Goal: Task Accomplishment & Management: Use online tool/utility

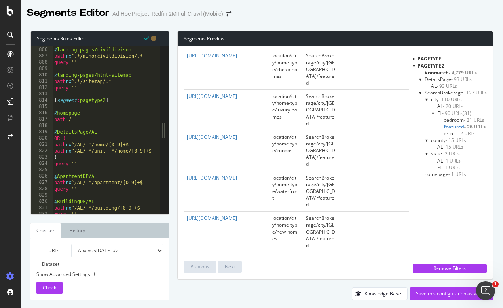
scroll to position [5094, 0]
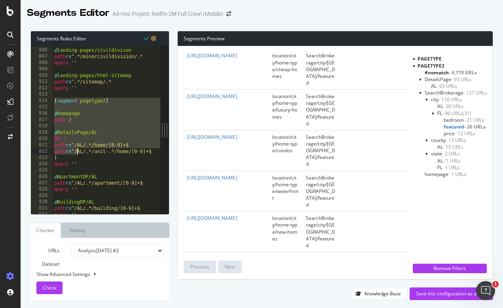
drag, startPoint x: 54, startPoint y: 100, endPoint x: 79, endPoint y: 159, distance: 64.6
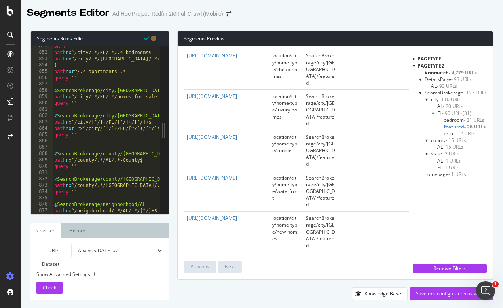
scroll to position [0, 0]
click at [137, 210] on div at bounding box center [107, 211] width 108 height 8
click at [129, 210] on div at bounding box center [107, 211] width 108 height 8
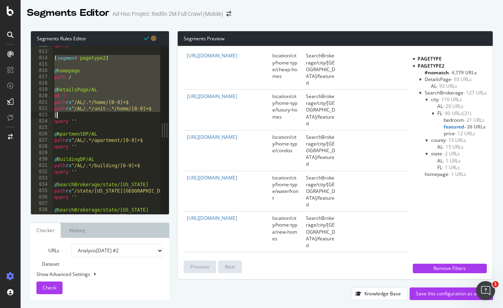
scroll to position [5137, 0]
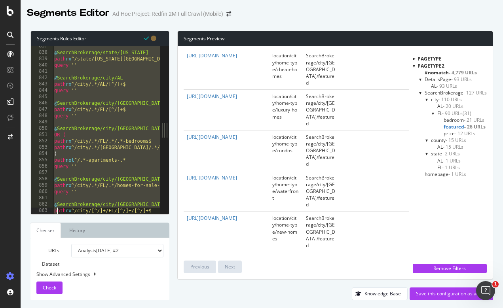
type textarea "query ''"
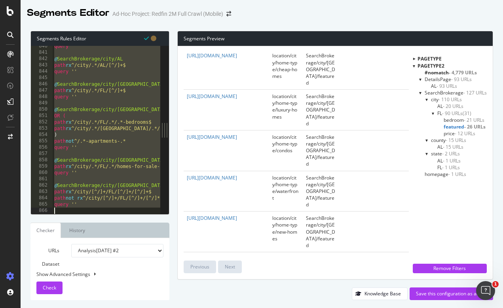
scroll to position [0, 0]
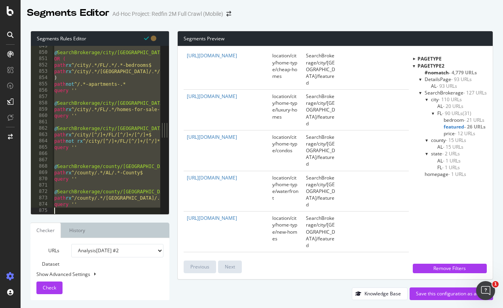
type textarea "@SearchBrokerage/neighborhood/AL path rx ^/neighborhood/.*/AL/.*/[^/]+$"
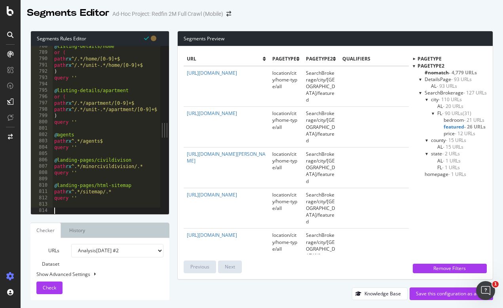
paste textarea "query ''"
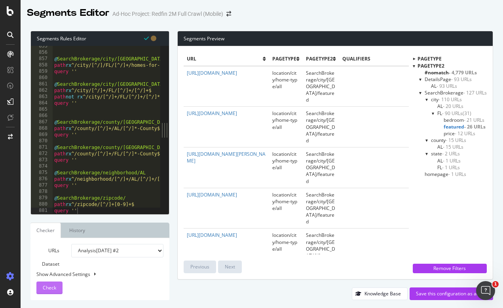
click at [51, 288] on span "Check" at bounding box center [49, 287] width 13 height 7
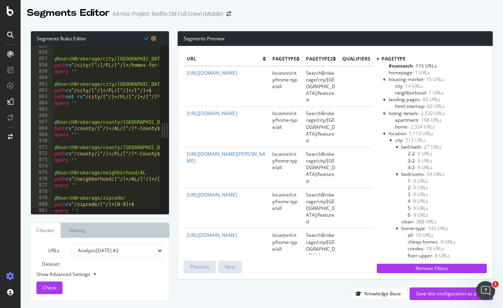
click at [377, 59] on div at bounding box center [378, 58] width 2 height 7
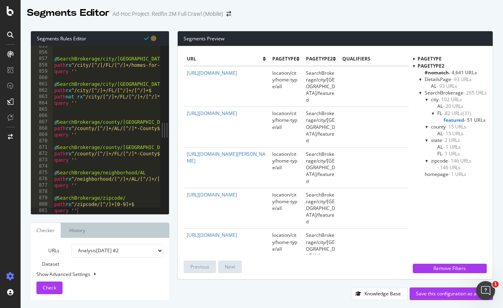
click at [448, 119] on span "featured - 51 URLs" at bounding box center [464, 120] width 42 height 7
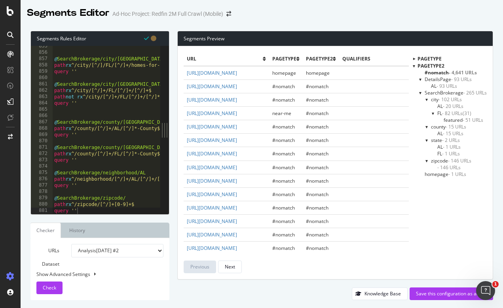
click at [449, 119] on span "featured - 51 URLs" at bounding box center [463, 120] width 40 height 7
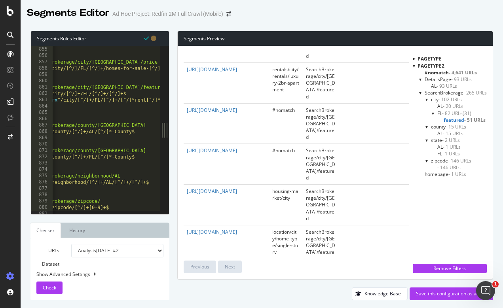
scroll to position [0, 29]
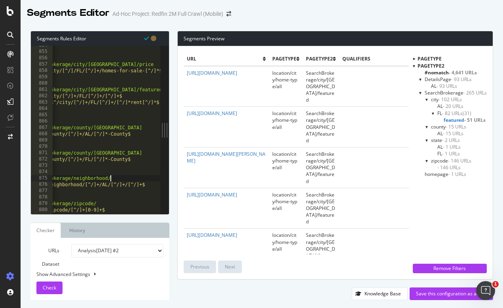
scroll to position [0, 7]
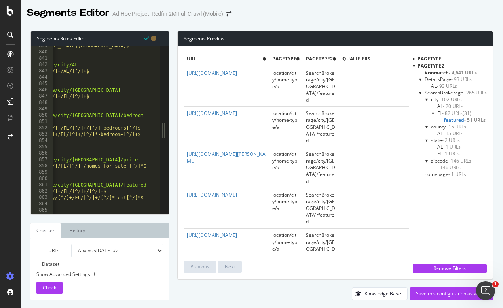
click at [57, 284] on button "Check" at bounding box center [49, 288] width 26 height 13
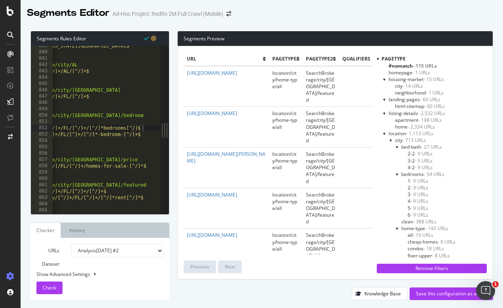
click at [377, 60] on div at bounding box center [378, 58] width 2 height 7
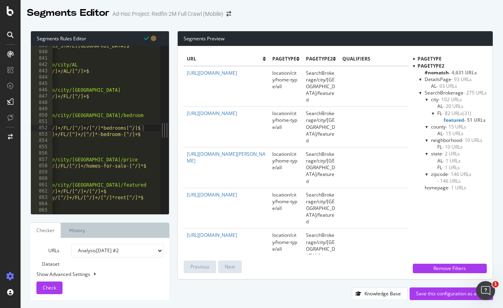
click at [434, 113] on div at bounding box center [433, 113] width 3 height 7
click at [434, 113] on div at bounding box center [433, 113] width 7 height 3
click at [453, 90] on span "SearchBrokerage - 275 URLs" at bounding box center [455, 92] width 62 height 7
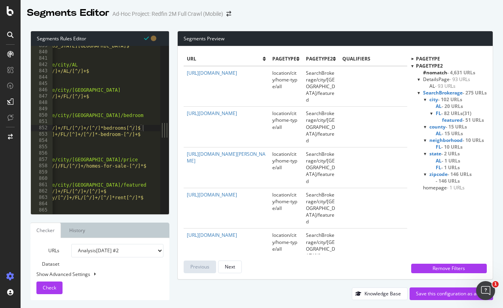
click at [453, 90] on span "SearchBrokerage - 275 URLs" at bounding box center [455, 92] width 64 height 7
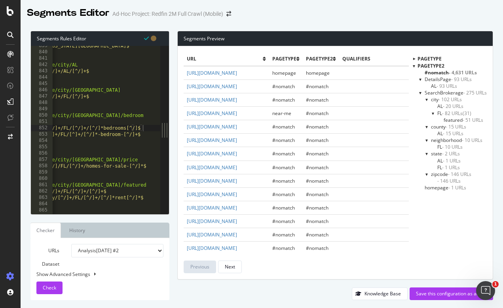
click at [469, 72] on span "- 4,631 URLs" at bounding box center [463, 72] width 28 height 7
click at [439, 85] on span "- 93 URLs" at bounding box center [446, 86] width 21 height 7
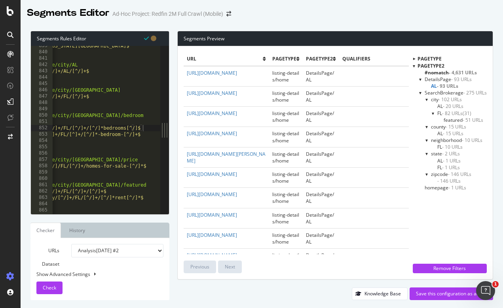
click at [441, 98] on span "- 102 URLs" at bounding box center [449, 99] width 23 height 7
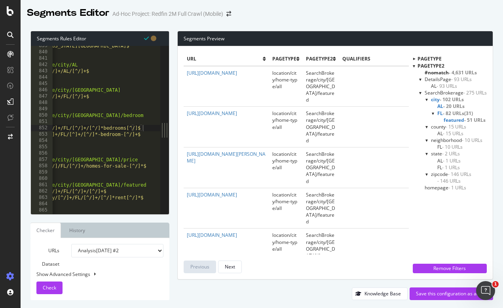
click at [454, 118] on span "featured - 51 URLs" at bounding box center [464, 120] width 42 height 7
click at [455, 110] on span "- 82 URLs" at bounding box center [452, 113] width 21 height 7
click at [455, 118] on span "featured - 51 URLs" at bounding box center [464, 120] width 42 height 7
click at [454, 118] on span "featured - 51 URLs" at bounding box center [464, 120] width 42 height 7
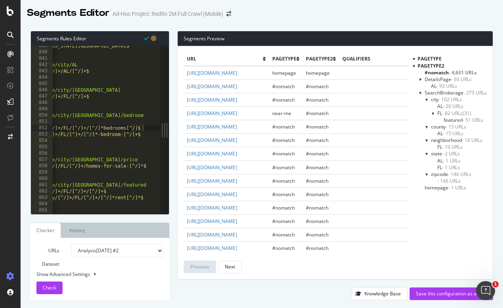
click at [440, 110] on span "FL - 82 URLs" at bounding box center [449, 113] width 25 height 7
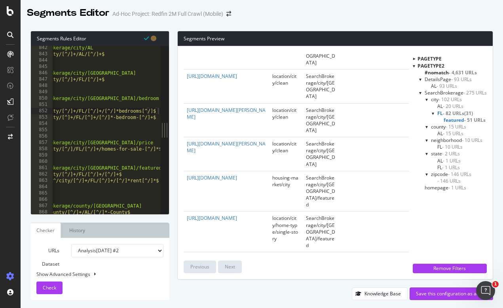
scroll to position [0, 31]
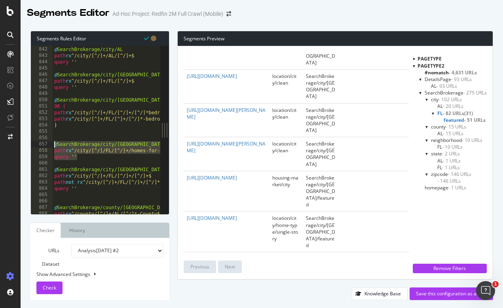
drag, startPoint x: 83, startPoint y: 159, endPoint x: 51, endPoint y: 144, distance: 34.5
click at [51, 144] on div "query '' 841 842 843 844 845 846 847 848 849 850 851 852 853 854 855 856 857 85…" at bounding box center [95, 130] width 129 height 168
type textarea "@SearchBrokerage/city/[GEOGRAPHIC_DATA]/price path rx ^/city/[^/]/FL/[^/]+/home…"
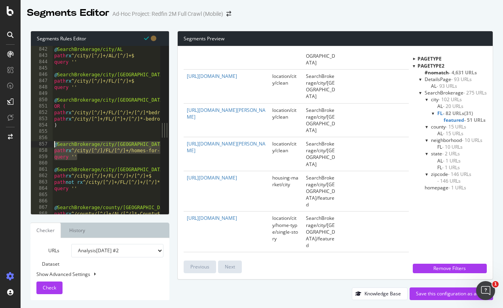
drag, startPoint x: 88, startPoint y: 157, endPoint x: 51, endPoint y: 146, distance: 38.5
click at [51, 146] on div "841 842 843 844 845 846 847 848 849 850 851 852 853 854 855 856 857 858 859 860…" at bounding box center [95, 130] width 129 height 168
drag, startPoint x: 183, startPoint y: 141, endPoint x: 199, endPoint y: 150, distance: 18.8
click at [199, 151] on div "url pagetype pagetype2 qualifiers [URL][DOMAIN_NAME] location/city/home-type/al…" at bounding box center [335, 162] width 315 height 233
copy link "[URL][DOMAIN_NAME]"
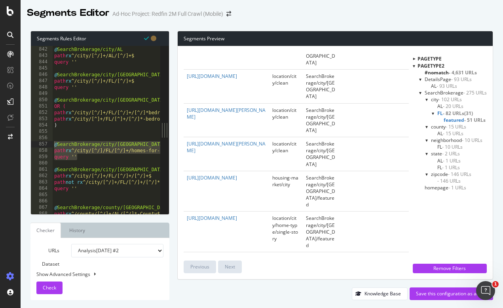
drag, startPoint x: 210, startPoint y: 155, endPoint x: 187, endPoint y: 141, distance: 26.3
click at [97, 160] on div "@ SearchBrokerage/city/AL path rx ^/city/[^/]+/AL/[^/]+$ query '' @ SearchBroke…" at bounding box center [107, 130] width 108 height 168
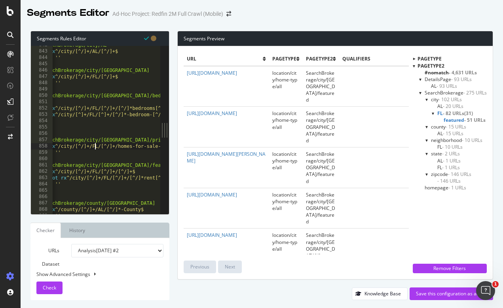
scroll to position [0, 16]
click at [55, 286] on span "Check" at bounding box center [49, 287] width 13 height 7
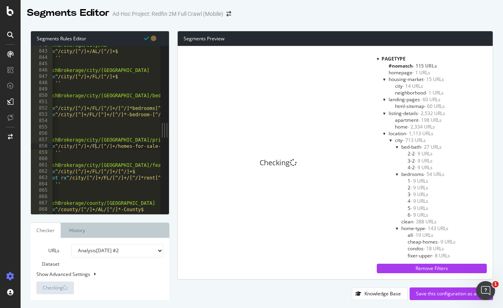
click at [377, 57] on div at bounding box center [378, 58] width 2 height 7
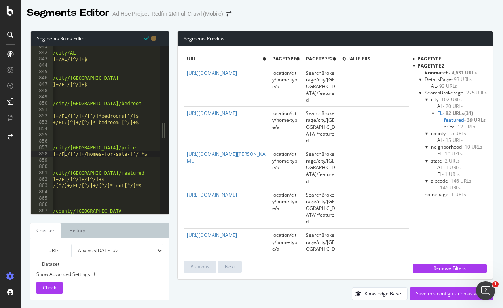
scroll to position [0, 34]
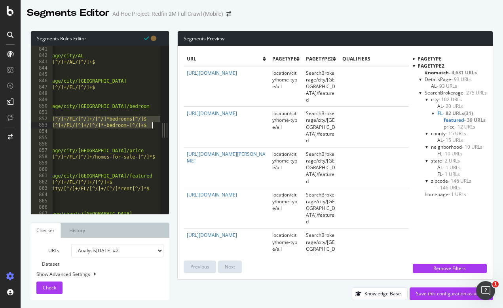
drag, startPoint x: 55, startPoint y: 119, endPoint x: 178, endPoint y: 127, distance: 123.7
click at [178, 127] on div "Segments Rules Editor path rx ^/city/[^/]+/FL/[^/]+/[^/]*bedrooms[^/]$ 840 841 …" at bounding box center [262, 165] width 482 height 285
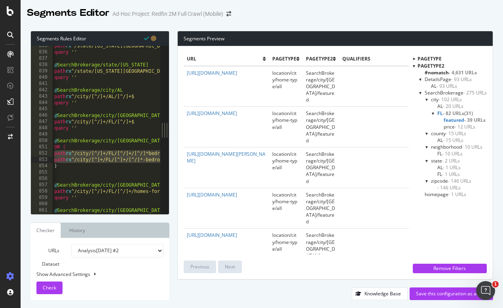
scroll to position [5282, 0]
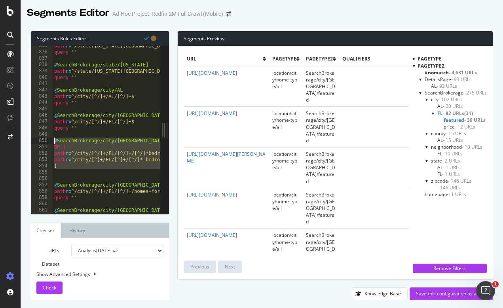
drag, startPoint x: 68, startPoint y: 172, endPoint x: 52, endPoint y: 138, distance: 37.9
click at [52, 138] on div "path rx ^/city/[^/]+/FL/[^/]+/[^/]*bedrooms[^/]$ path rx ^/city/[^]+/[GEOGRAPHI…" at bounding box center [95, 130] width 129 height 168
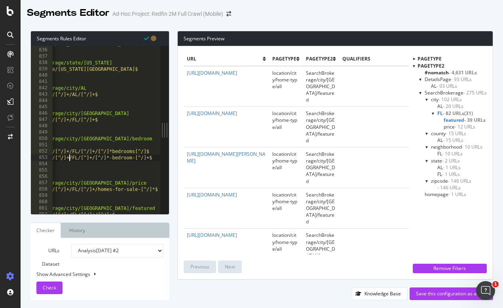
scroll to position [0, 36]
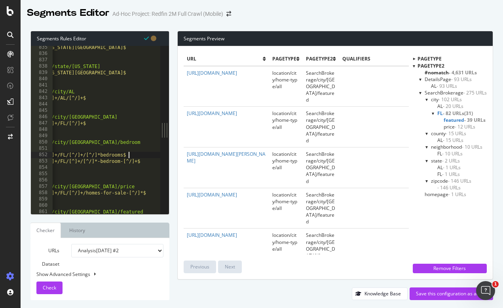
scroll to position [5279, 0]
click at [47, 290] on span "Check" at bounding box center [49, 287] width 13 height 7
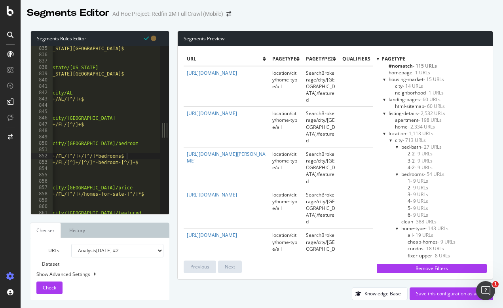
click at [377, 59] on div at bounding box center [378, 58] width 2 height 7
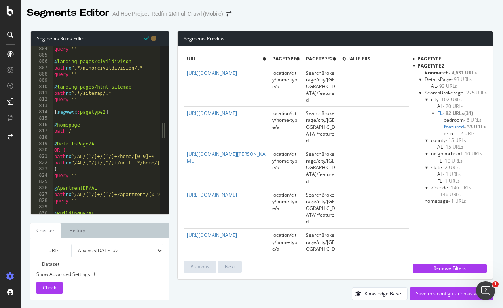
scroll to position [0, 0]
drag, startPoint x: 54, startPoint y: 112, endPoint x: 95, endPoint y: 174, distance: 74.5
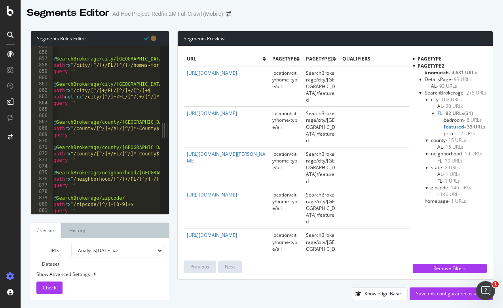
scroll to position [0, 0]
click at [80, 209] on div at bounding box center [107, 211] width 108 height 8
click at [79, 209] on div at bounding box center [107, 211] width 108 height 8
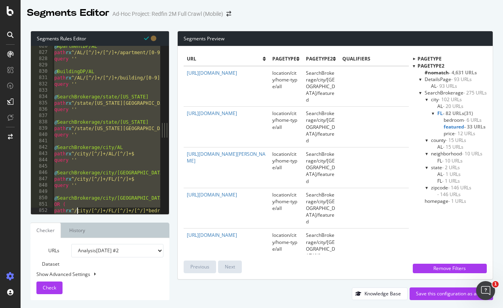
scroll to position [5237, 0]
type textarea ")"
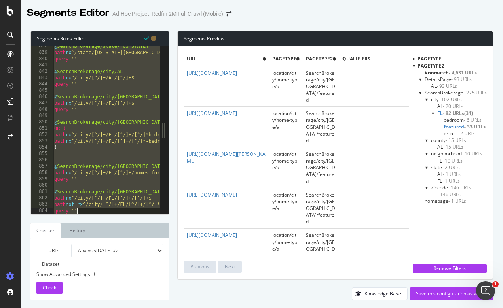
type textarea "query ''"
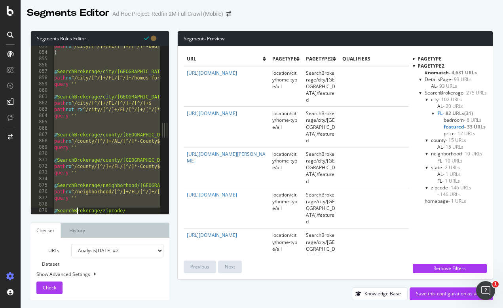
type textarea "path rx ^/zipcode/[^/]+[0-9]+$ query ''"
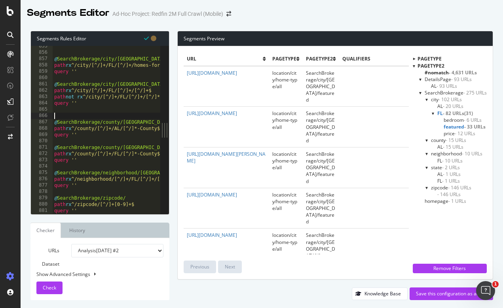
click at [420, 94] on div at bounding box center [420, 92] width 3 height 7
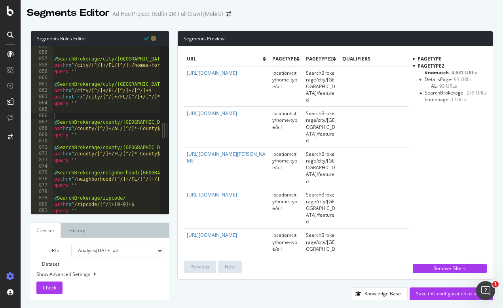
click at [420, 94] on div at bounding box center [420, 92] width 7 height 3
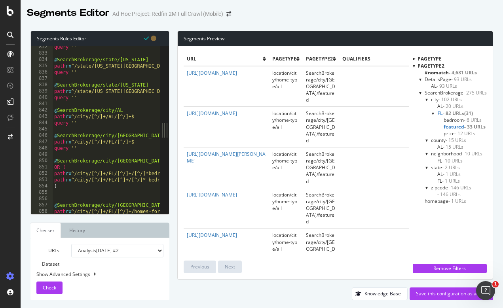
scroll to position [5255, 0]
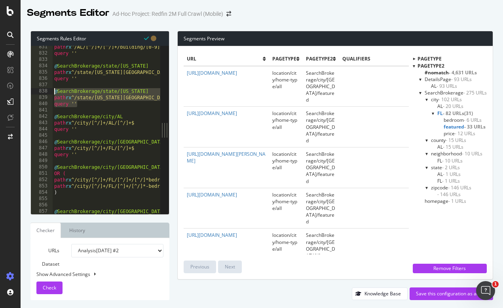
drag, startPoint x: 83, startPoint y: 104, endPoint x: 53, endPoint y: 93, distance: 32.2
type textarea "query ''"
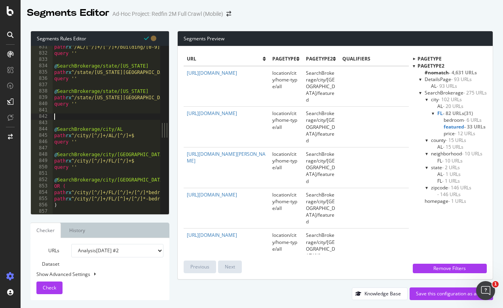
paste textarea "query ''"
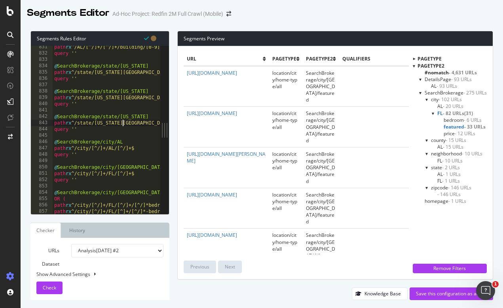
drag, startPoint x: 133, startPoint y: 97, endPoint x: 54, endPoint y: 97, distance: 78.7
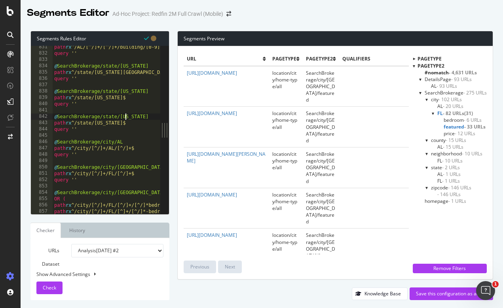
type textarea "@SearchBrokerage/state/[US_STATE]"
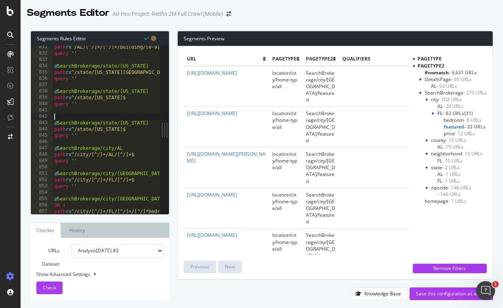
paste textarea "[URL][DOMAIN_NAME][US_STATE]"
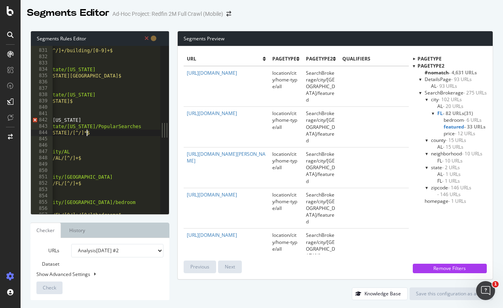
scroll to position [0, 53]
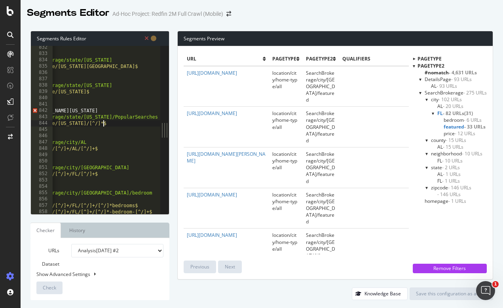
type textarea "path rx ^/state/[US_STATE]/[^/]+$"
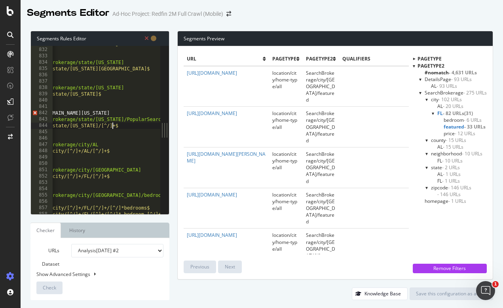
scroll to position [0, 0]
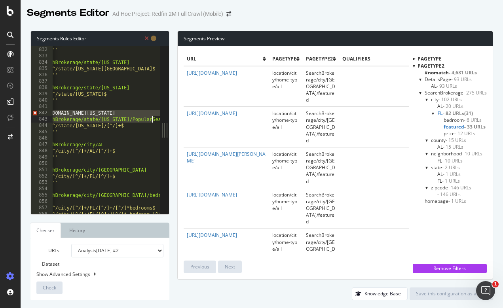
scroll to position [0, 47]
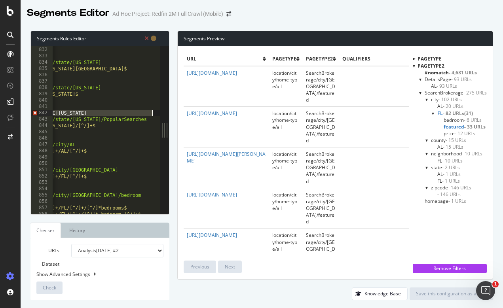
drag, startPoint x: 54, startPoint y: 114, endPoint x: 161, endPoint y: 112, distance: 106.4
click at [161, 112] on div "831 832 833 834 835 836 837 838 839 840 841 842 843 844 845 846 847 848 849 850…" at bounding box center [100, 130] width 138 height 168
type textarea "[URL][DOMAIN_NAME][US_STATE]"
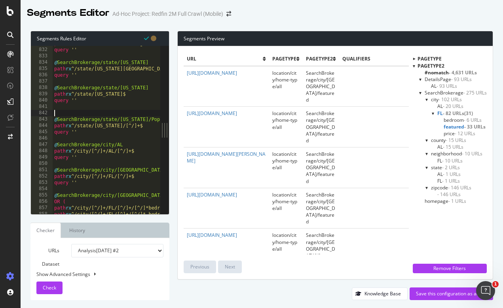
type textarea "path rx ^/state/[US_STATE]/[^/]+$"
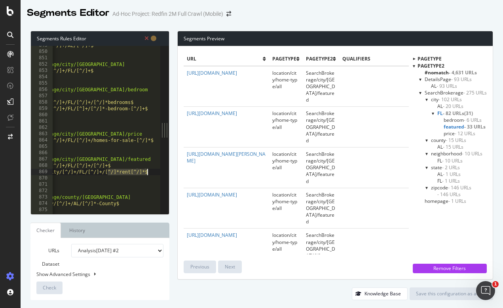
scroll to position [0, 45]
drag, startPoint x: 107, startPoint y: 171, endPoint x: 155, endPoint y: 170, distance: 47.9
click at [155, 170] on div "849 850 851 852 853 854 855 856 857 858 859 860 861 862 863 864 865 866 867 868…" at bounding box center [95, 130] width 129 height 168
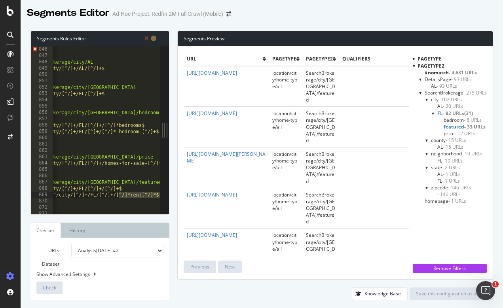
scroll to position [5336, 0]
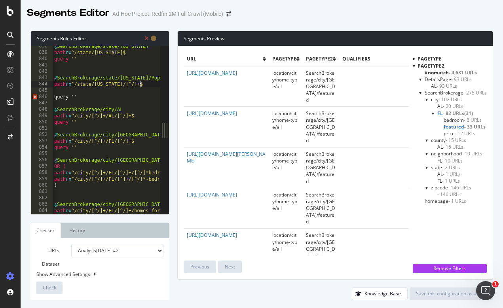
type textarea "path rx ^/state/[US_STATE]/[^/]+$"
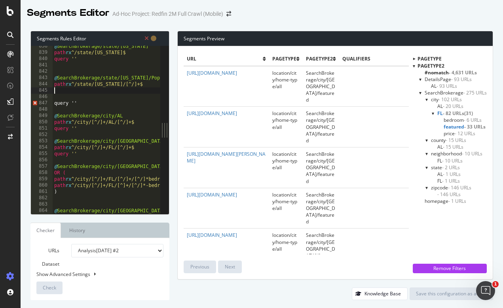
paste textarea "/[^/]*rent[^/]*$"
drag, startPoint x: 76, startPoint y: 83, endPoint x: 135, endPoint y: 82, distance: 59.7
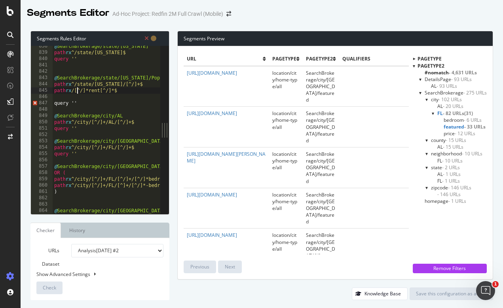
paste textarea "^/state/[US_STATE]/[^/]+"
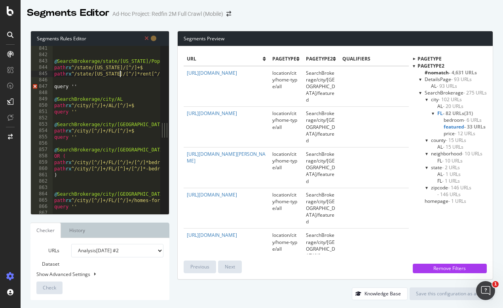
scroll to position [5314, 0]
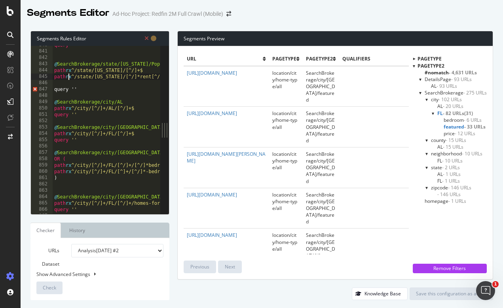
type textarea "query ''"
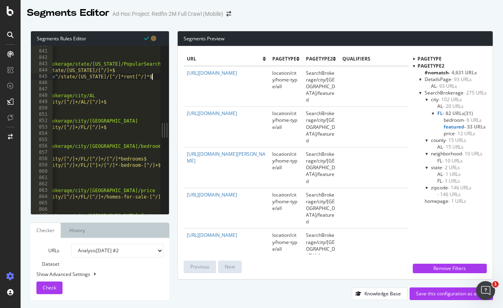
scroll to position [5311, 0]
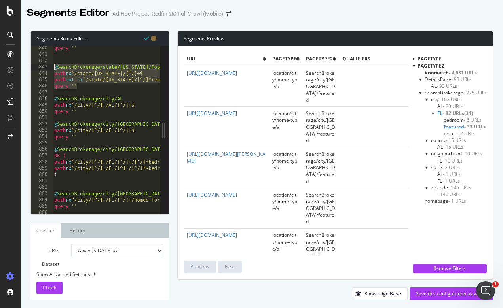
drag, startPoint x: 85, startPoint y: 87, endPoint x: 53, endPoint y: 66, distance: 39.1
type textarea "@SearchBrokerage/state/[US_STATE]/PopularSearches path rx ^/state/[US_STATE]/[^…"
click at [47, 288] on span "Check" at bounding box center [49, 287] width 13 height 7
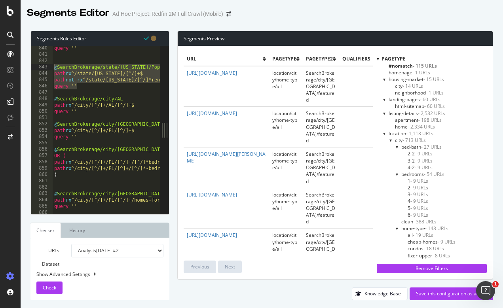
click at [283, 14] on div "Segments Editor Ad-Hoc Project: Redfin 2M Full Crawl (Mobile)" at bounding box center [262, 10] width 482 height 20
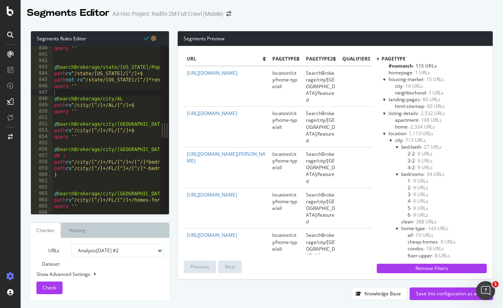
click at [377, 58] on div at bounding box center [378, 58] width 2 height 7
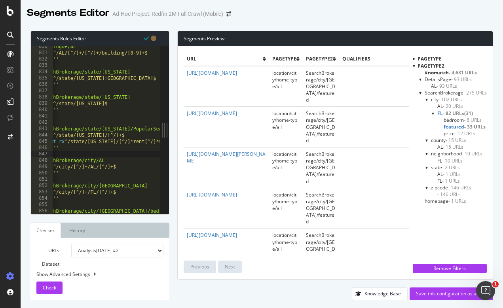
scroll to position [5249, 0]
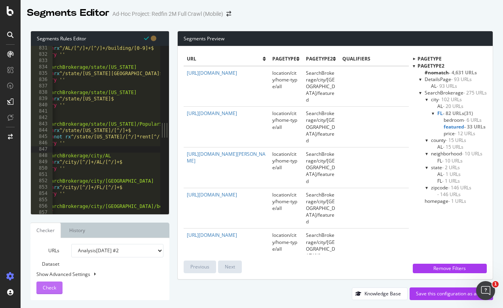
click at [51, 291] on div "Check" at bounding box center [49, 288] width 13 height 12
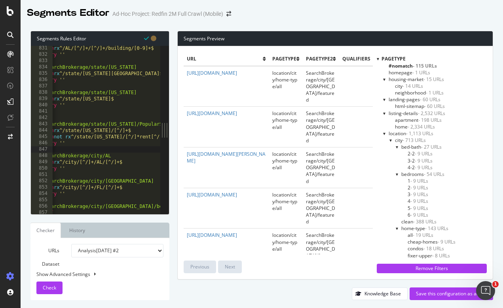
click at [378, 58] on div at bounding box center [378, 58] width 2 height 7
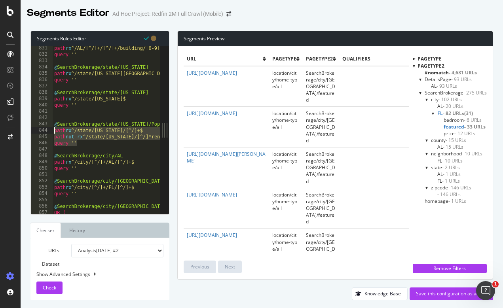
drag, startPoint x: 67, startPoint y: 146, endPoint x: 51, endPoint y: 131, distance: 21.6
click at [51, 131] on div "query '' 831 832 833 834 835 836 837 838 839 840 841 842 843 844 845 846 847 84…" at bounding box center [95, 130] width 129 height 168
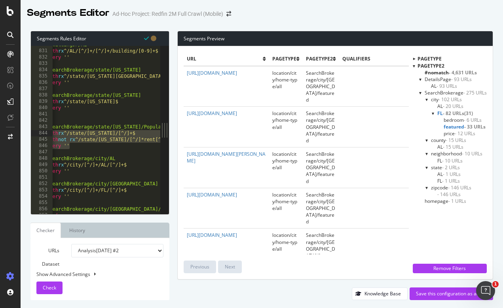
scroll to position [0, 8]
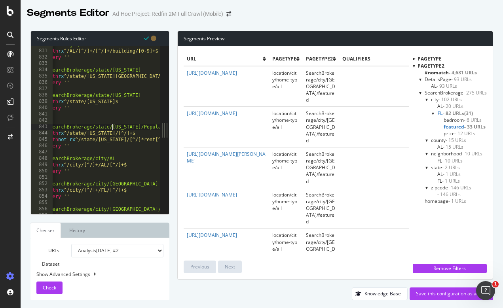
drag, startPoint x: 114, startPoint y: 132, endPoint x: 136, endPoint y: 132, distance: 22.2
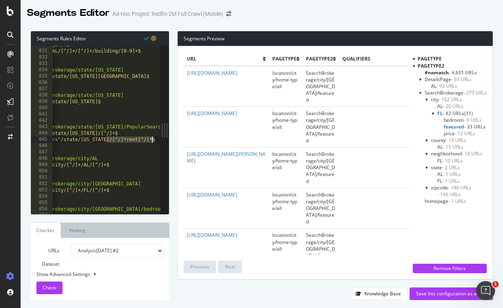
scroll to position [0, 28]
drag, startPoint x: 124, startPoint y: 139, endPoint x: 166, endPoint y: 138, distance: 41.9
click at [166, 138] on div "path rx ^/state/[US_STATE]/[^/]+$ 830 831 832 833 834 835 836 837 838 839 840 8…" at bounding box center [100, 130] width 138 height 168
paste textarea "Cursor at row 845"
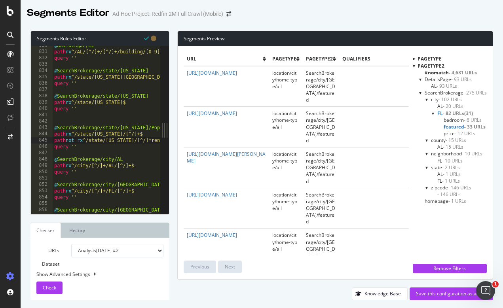
scroll to position [5250, 0]
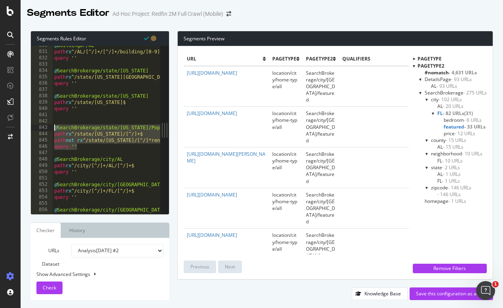
drag, startPoint x: 80, startPoint y: 148, endPoint x: 53, endPoint y: 130, distance: 32.7
type textarea "@SearchBrokerage/state/[US_STATE]/PopularSearches path rx ^/state/[US_STATE]/[^…"
click at [48, 289] on span "Check" at bounding box center [49, 287] width 13 height 7
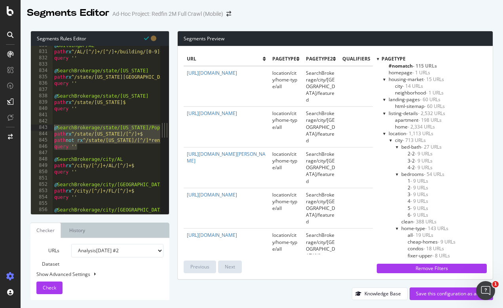
click at [377, 58] on div at bounding box center [378, 58] width 2 height 7
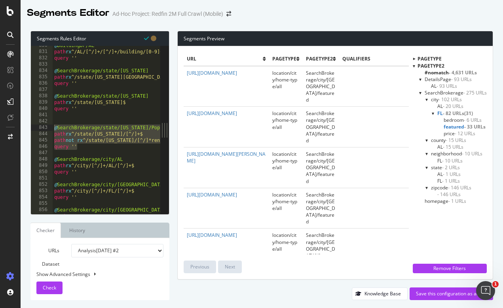
click at [460, 71] on span "- 4,631 URLs" at bounding box center [463, 72] width 28 height 7
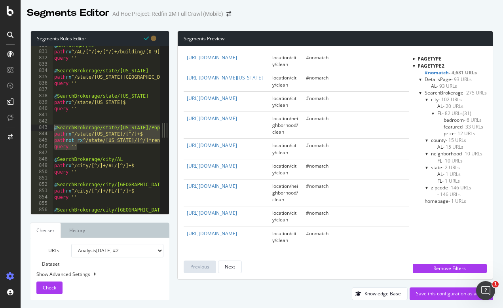
scroll to position [1817, 0]
click at [229, 270] on div "Next" at bounding box center [230, 266] width 10 height 7
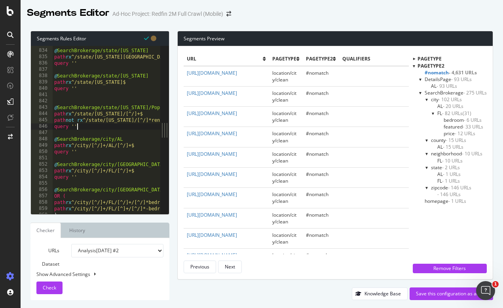
scroll to position [5274, 0]
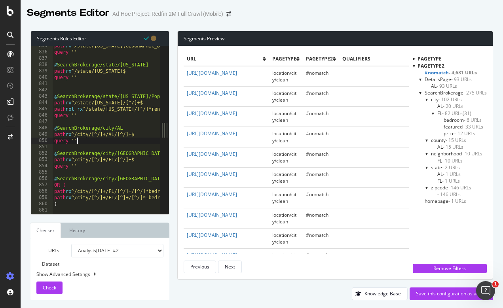
scroll to position [5281, 0]
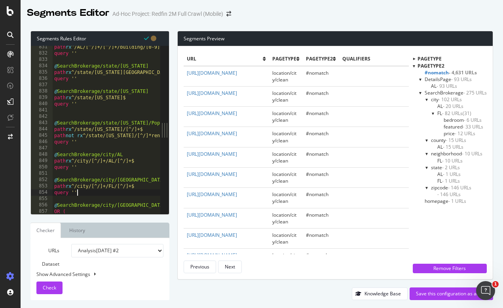
scroll to position [5256, 0]
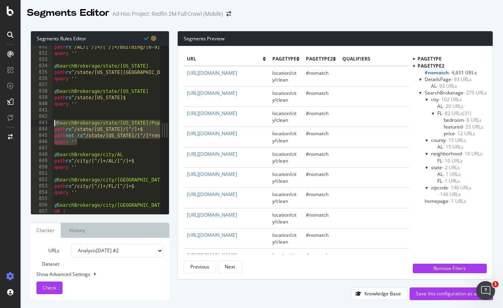
drag, startPoint x: 79, startPoint y: 140, endPoint x: 53, endPoint y: 125, distance: 30.7
type textarea "@SearchBrokerage/state/[US_STATE]/PopularSearches path rx ^/state/[US_STATE]/[^…"
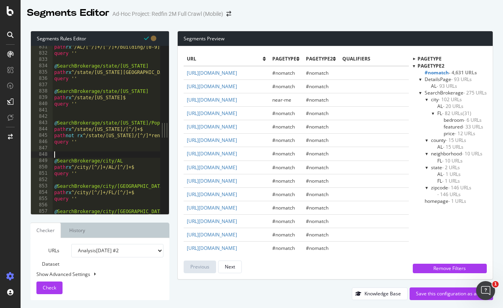
paste textarea "query ''"
type textarea "query ''"
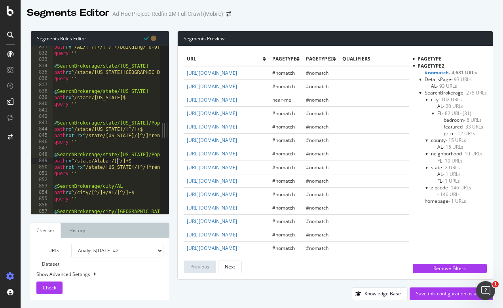
scroll to position [0, 6]
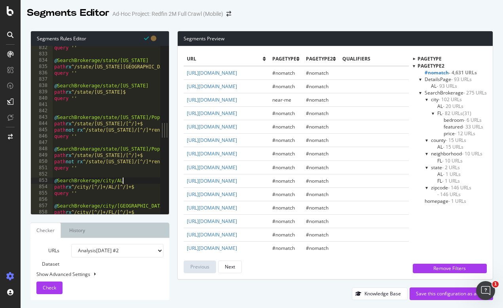
scroll to position [5263, 0]
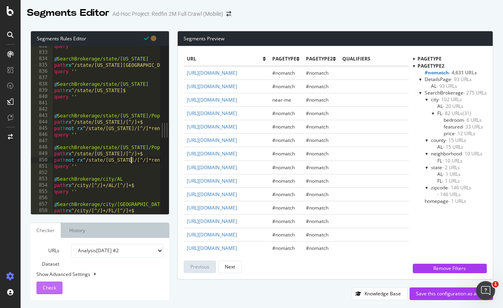
click at [52, 287] on span "Check" at bounding box center [49, 287] width 13 height 7
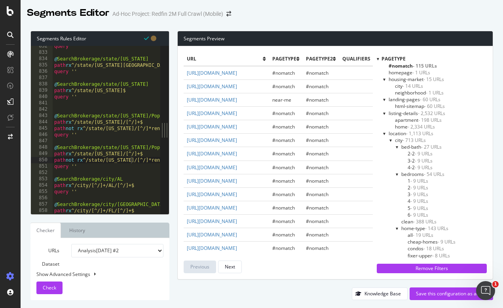
click at [378, 61] on div at bounding box center [378, 58] width 2 height 7
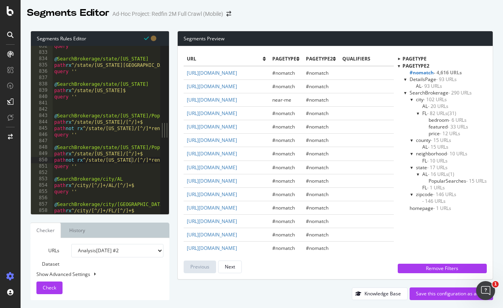
click at [444, 179] on span "PopularSearches - 15 URLs" at bounding box center [457, 181] width 58 height 7
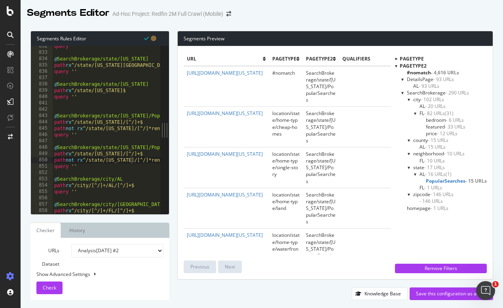
scroll to position [0, 2]
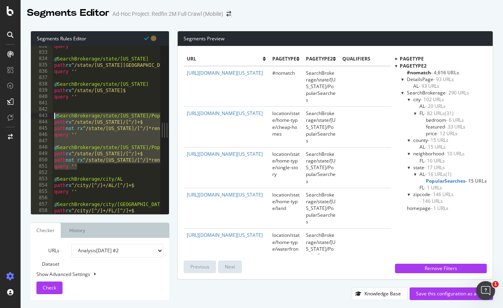
drag, startPoint x: 85, startPoint y: 166, endPoint x: 51, endPoint y: 116, distance: 60.4
click at [51, 116] on div "query '' 832 833 834 835 836 837 838 839 840 841 842 843 844 845 846 847 848 84…" at bounding box center [95, 130] width 129 height 168
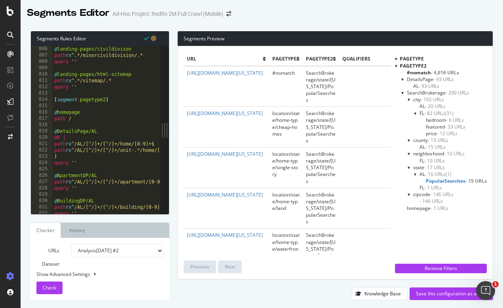
scroll to position [5093, 0]
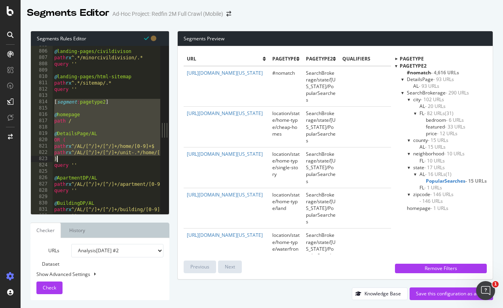
drag, startPoint x: 54, startPoint y: 100, endPoint x: 89, endPoint y: 163, distance: 71.7
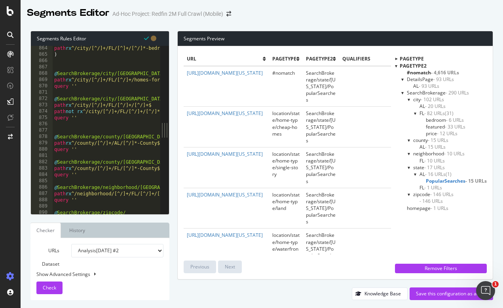
scroll to position [5478, 0]
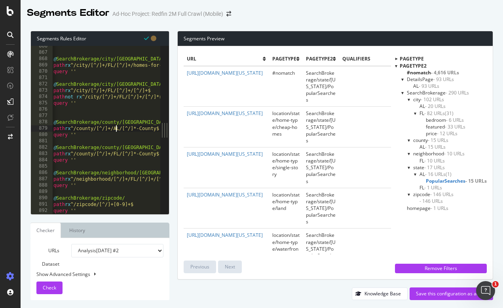
scroll to position [0, 0]
type textarea "query ''"
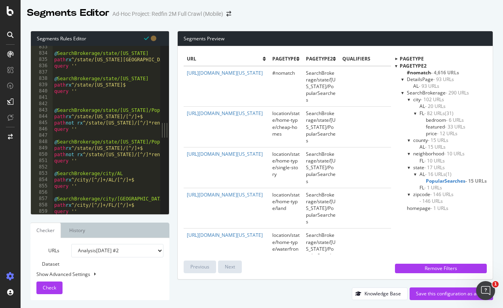
scroll to position [5259, 0]
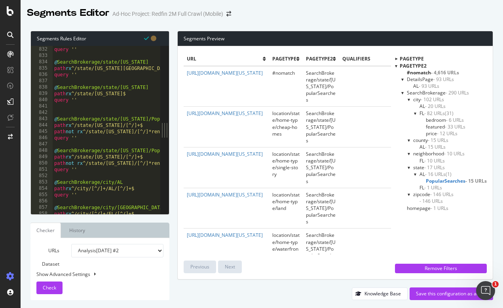
click at [49, 290] on span "Check" at bounding box center [49, 287] width 13 height 7
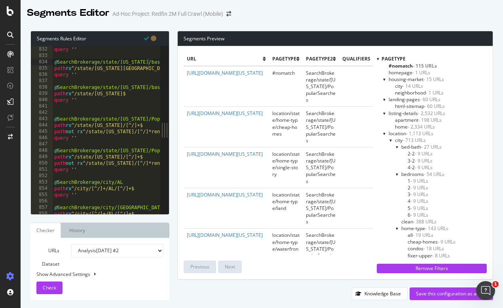
click at [377, 59] on div at bounding box center [378, 58] width 2 height 7
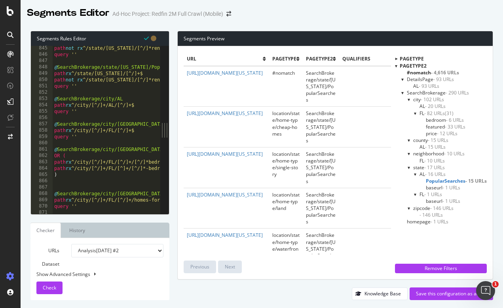
scroll to position [0, 5]
click at [48, 289] on span "Check" at bounding box center [49, 287] width 13 height 7
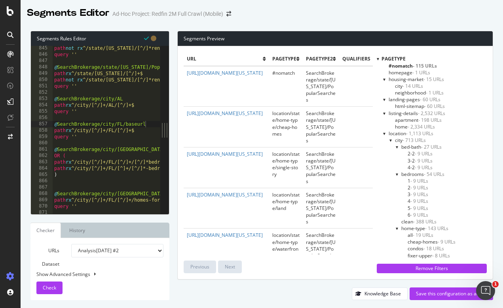
click at [378, 59] on div at bounding box center [378, 58] width 2 height 7
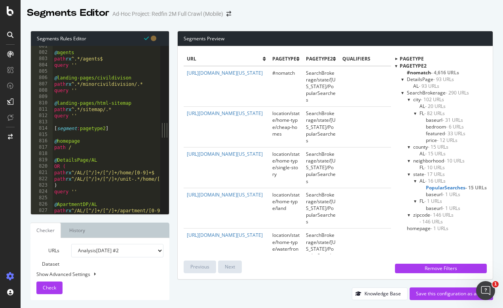
scroll to position [5058, 0]
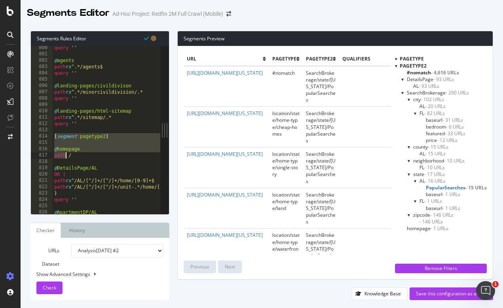
drag, startPoint x: 54, startPoint y: 135, endPoint x: 76, endPoint y: 170, distance: 40.7
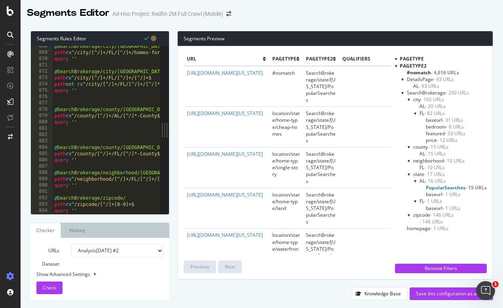
scroll to position [0, 2]
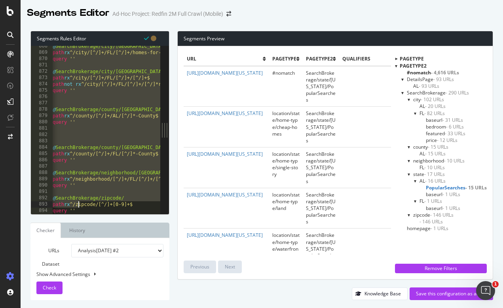
type textarea "path rx ^/zipcode/[^/]+[0-9]+$ query ''"
click at [267, 17] on div "Segments Editor Ad-Hoc Project: Redfin 2M Full Crawl (Mobile)" at bounding box center [262, 10] width 482 height 20
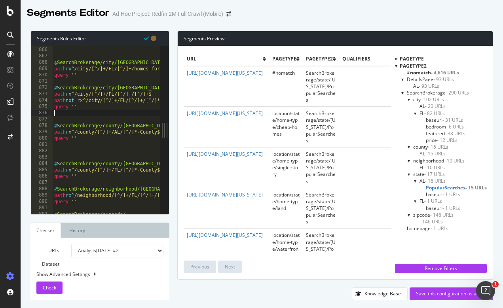
scroll to position [5491, 0]
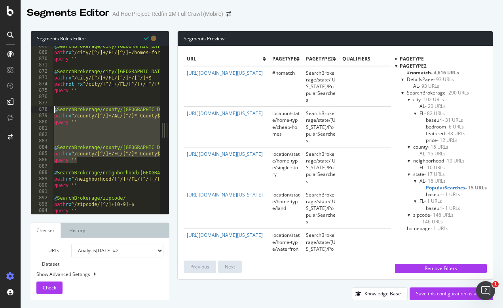
drag, startPoint x: 82, startPoint y: 160, endPoint x: 54, endPoint y: 106, distance: 61.0
type textarea "@SearchBrokerage/county/[GEOGRAPHIC_DATA]"
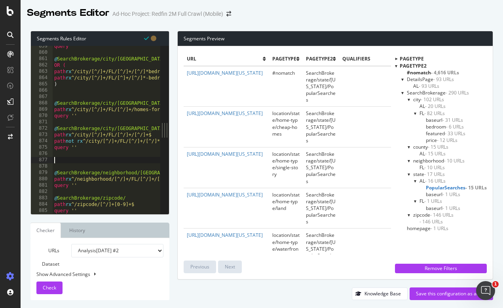
scroll to position [5427, 0]
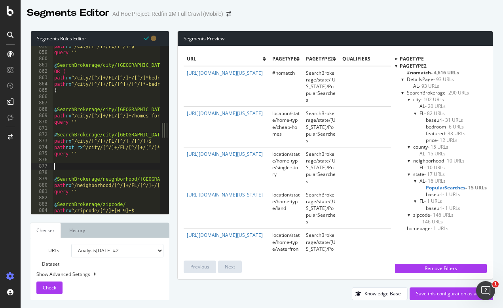
paste textarea "query ''"
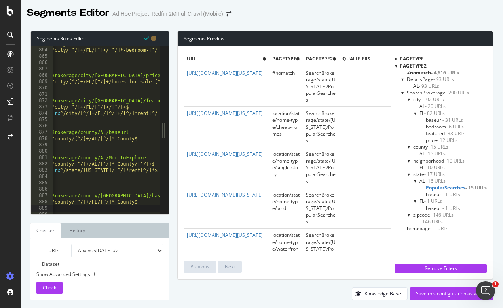
scroll to position [0, 12]
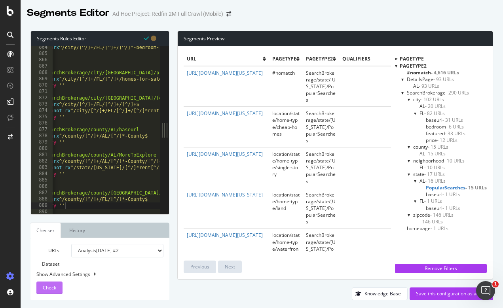
click at [56, 285] on button "Check" at bounding box center [49, 288] width 26 height 13
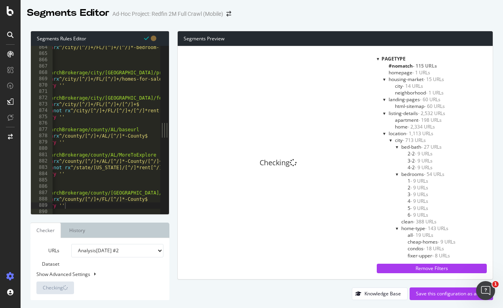
click at [377, 59] on div at bounding box center [378, 58] width 2 height 7
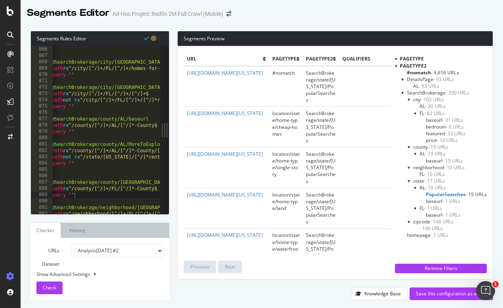
scroll to position [0, 0]
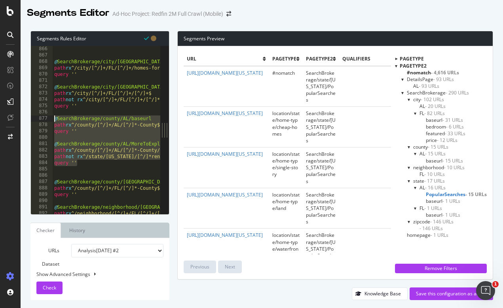
drag, startPoint x: 83, startPoint y: 165, endPoint x: 53, endPoint y: 119, distance: 54.8
type textarea "@SearchBrokerage/county/AL/baseurl path rx ^/county/[^/]+/AL/[^/]*-County$"
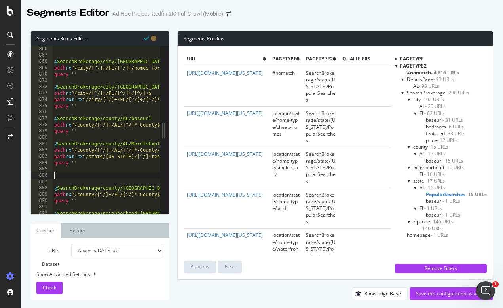
paste textarea "query ''"
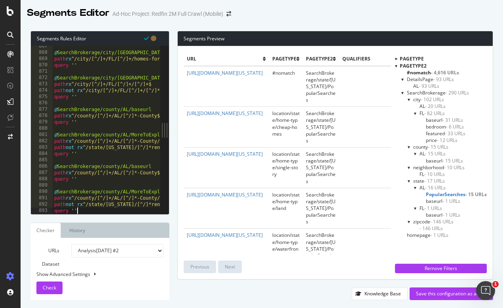
scroll to position [5484, 0]
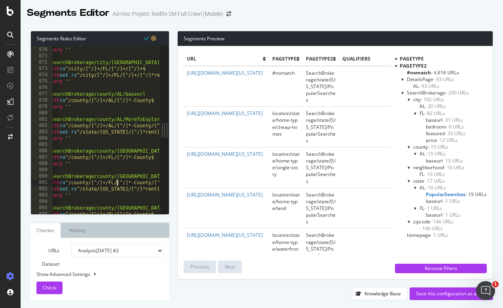
scroll to position [0, 1]
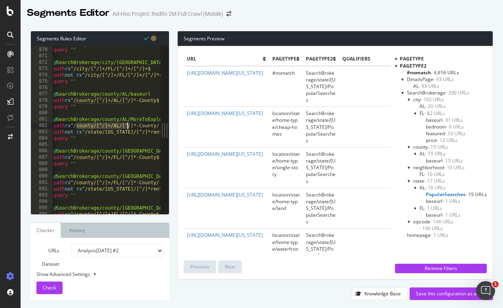
drag, startPoint x: 76, startPoint y: 126, endPoint x: 128, endPoint y: 127, distance: 51.8
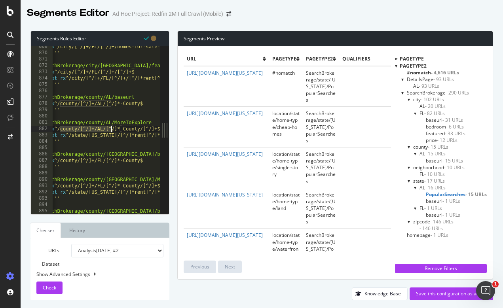
scroll to position [5496, 0]
paste textarea "^/county/[^/]+/AL/[^/]*-County"
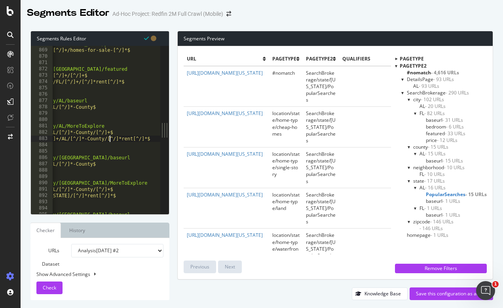
scroll to position [5493, 0]
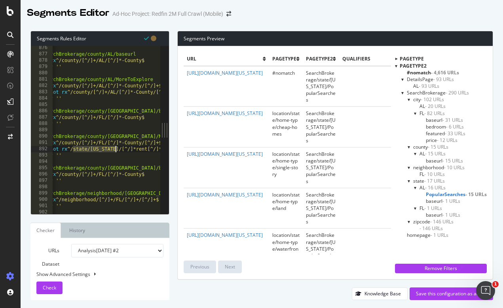
drag, startPoint x: 74, startPoint y: 149, endPoint x: 116, endPoint y: 146, distance: 42.0
paste textarea "^/county/[^/]+/AL/[^/]*-County"
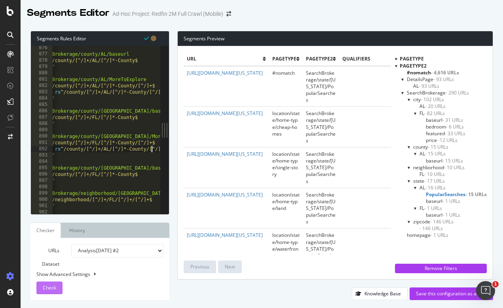
click at [55, 288] on span "Check" at bounding box center [49, 287] width 13 height 7
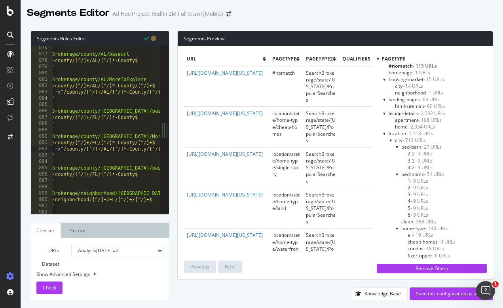
click at [377, 59] on div at bounding box center [378, 58] width 2 height 7
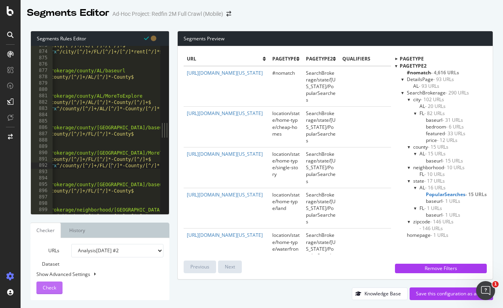
click at [53, 287] on span "Check" at bounding box center [49, 287] width 13 height 7
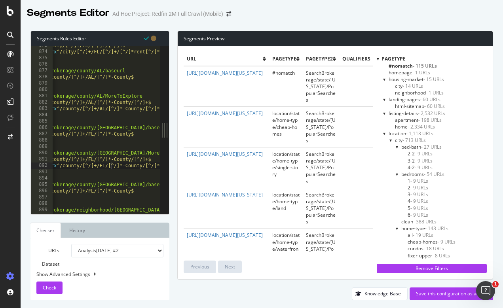
click at [377, 58] on div at bounding box center [378, 58] width 2 height 7
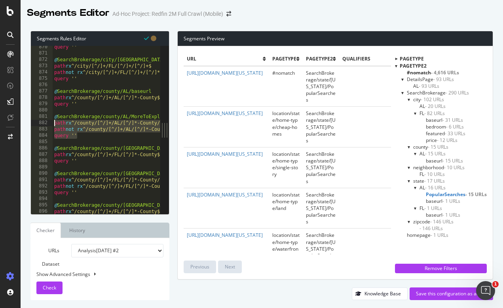
drag, startPoint x: 79, startPoint y: 136, endPoint x: 53, endPoint y: 124, distance: 28.7
type textarea "path rx ^/county/[^/]+/AL/[^/]*-County/[^/]+$ path not rx ^/county/[^/]+/AL/[^/…"
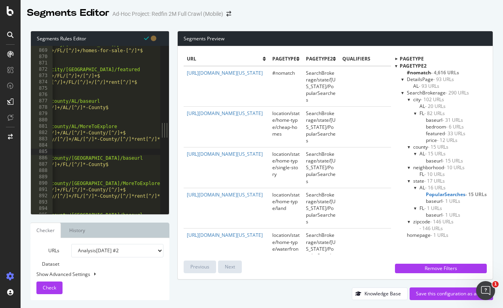
scroll to position [0, 50]
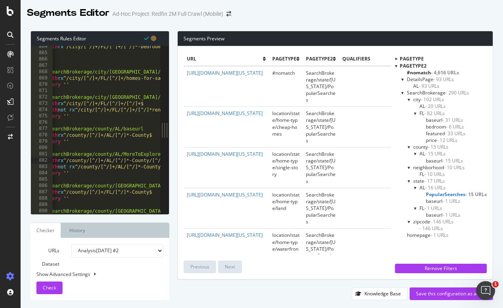
scroll to position [0, 8]
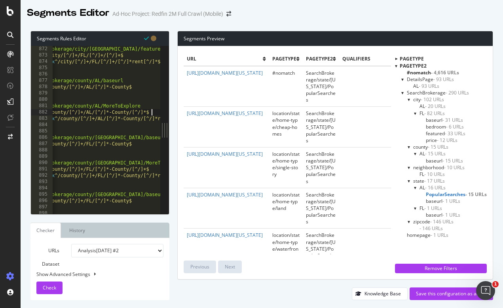
click at [46, 290] on span "Check" at bounding box center [49, 287] width 13 height 7
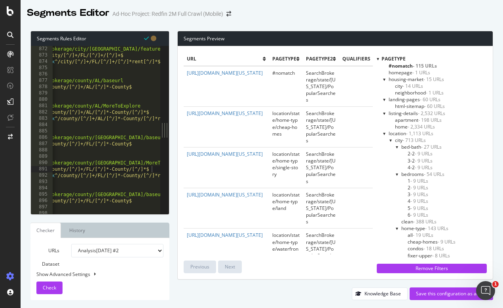
click at [377, 60] on div at bounding box center [378, 58] width 2 height 7
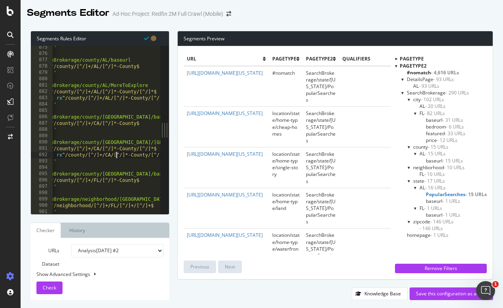
scroll to position [5535, 0]
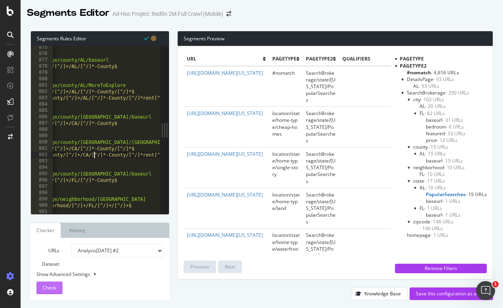
click at [51, 288] on span "Check" at bounding box center [49, 287] width 13 height 7
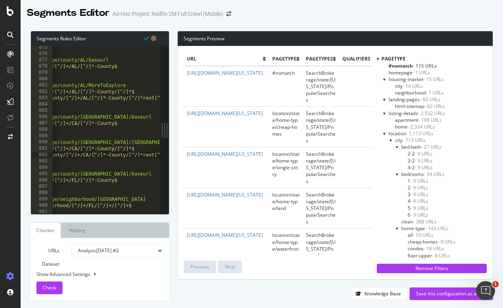
click at [377, 59] on div at bounding box center [378, 58] width 2 height 7
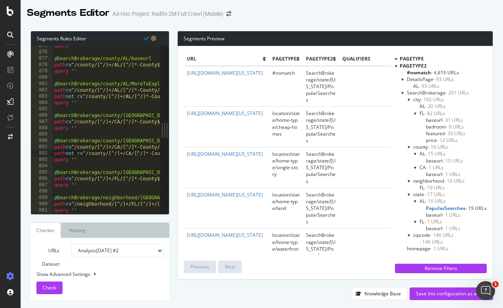
scroll to position [0, 2]
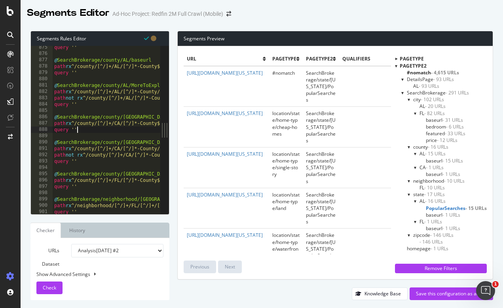
scroll to position [5536, 0]
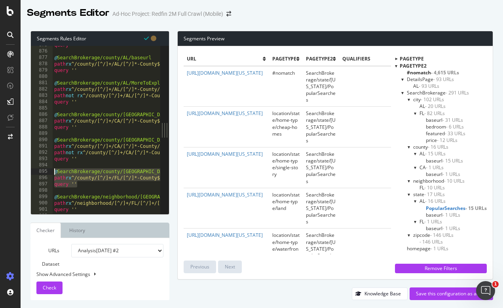
drag, startPoint x: 78, startPoint y: 184, endPoint x: 51, endPoint y: 170, distance: 31.0
click at [51, 170] on div "query '' 875 876 877 878 879 880 881 882 883 884 885 886 887 888 889 890 891 89…" at bounding box center [95, 130] width 129 height 168
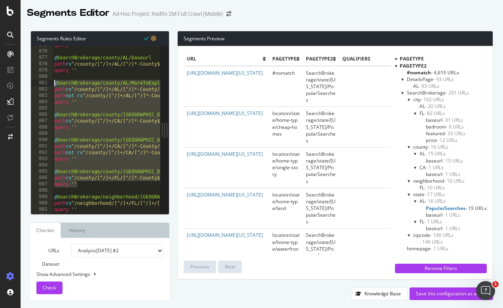
type textarea "@SearchBrokerage/county/AL/MoreToExplore path rx ^/county/[^/]+/AL/[^/]*-County…"
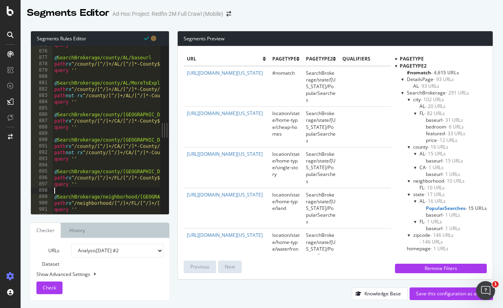
scroll to position [0, 1]
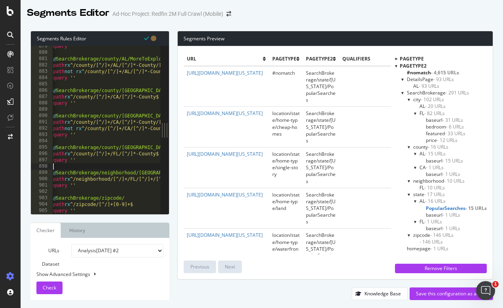
type textarea "query ''"
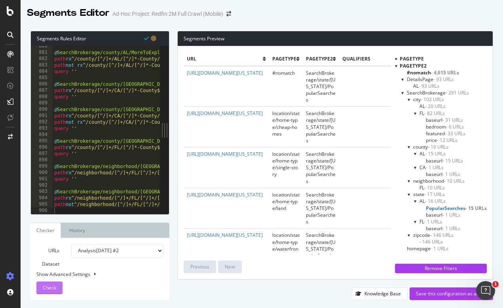
click at [51, 291] on span "Check" at bounding box center [49, 287] width 13 height 7
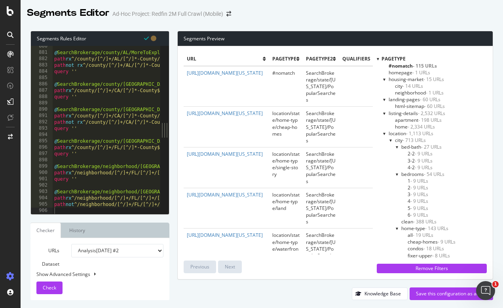
click at [377, 57] on div at bounding box center [378, 58] width 2 height 7
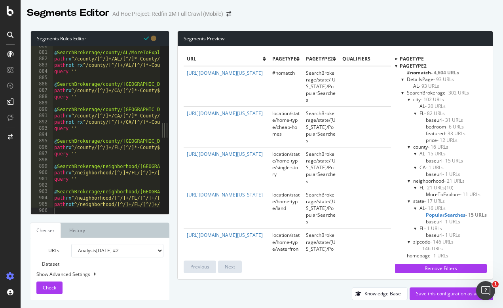
click at [446, 191] on span "MoreToExplore - 11 URLs" at bounding box center [453, 194] width 55 height 7
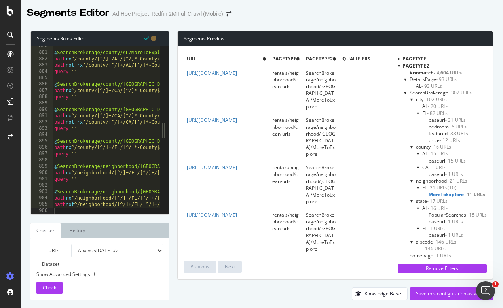
click at [455, 191] on span "MoreToExplore - 11 URLs" at bounding box center [456, 194] width 57 height 7
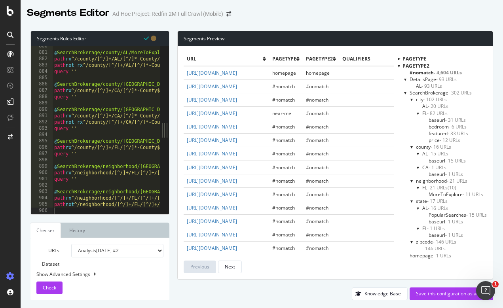
click at [452, 192] on span "MoreToExplore - 11 URLs" at bounding box center [455, 194] width 55 height 7
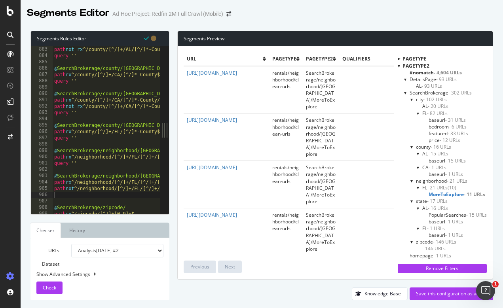
scroll to position [5584, 0]
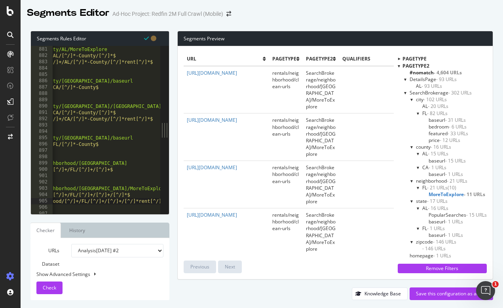
scroll to position [0, 61]
type textarea "path not rx ^/neighborhood/[^/]+/FL/[^/]+/[^/]+/[^/]*rent[^/]*$"
click at [55, 286] on span "Check" at bounding box center [49, 287] width 13 height 7
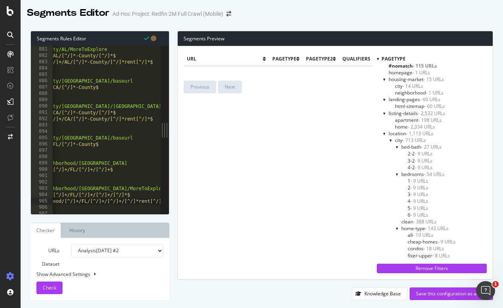
click at [383, 133] on div at bounding box center [384, 133] width 3 height 7
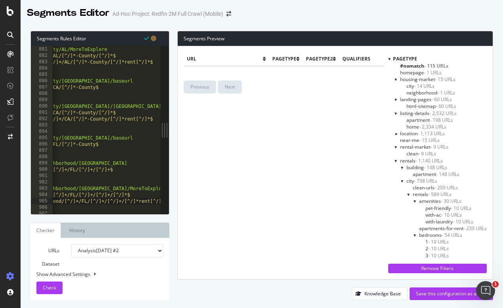
click at [388, 57] on div at bounding box center [389, 58] width 2 height 7
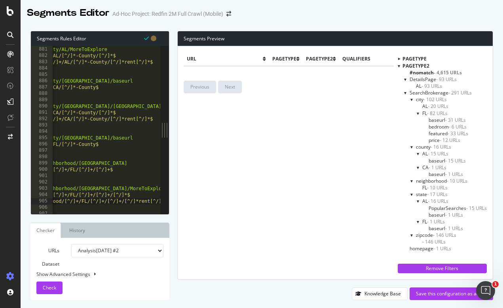
scroll to position [5573, 0]
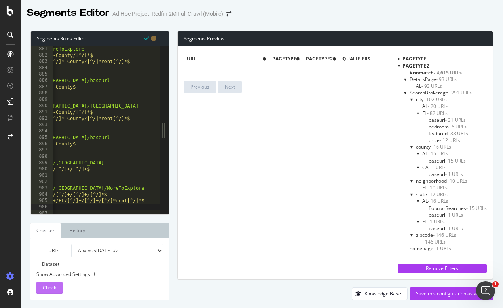
click at [49, 289] on span "Check" at bounding box center [49, 287] width 13 height 7
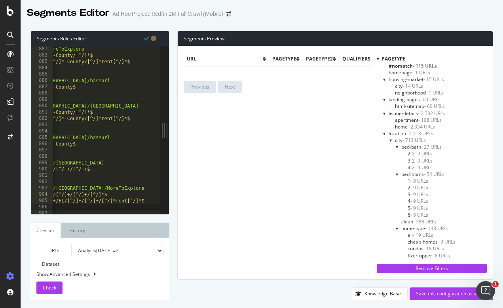
click at [377, 60] on div at bounding box center [378, 58] width 2 height 7
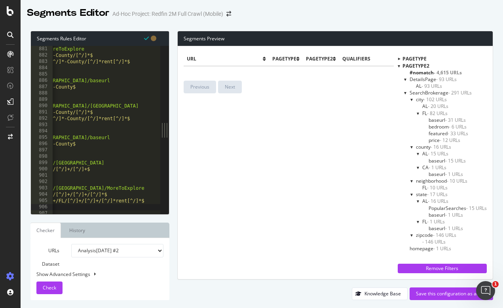
click at [447, 71] on span "- 4,615 URLs" at bounding box center [448, 72] width 28 height 7
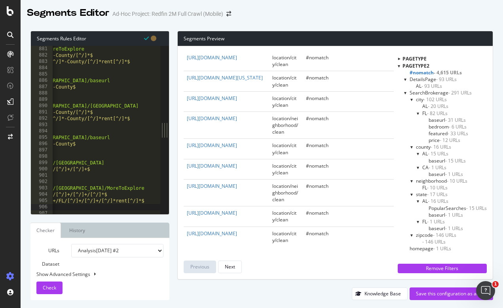
scroll to position [1817, 0]
click at [230, 269] on div "Next" at bounding box center [230, 266] width 10 height 7
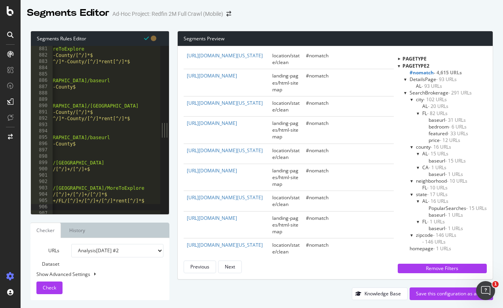
scroll to position [1958, 0]
click at [235, 267] on div "Next" at bounding box center [230, 266] width 10 height 7
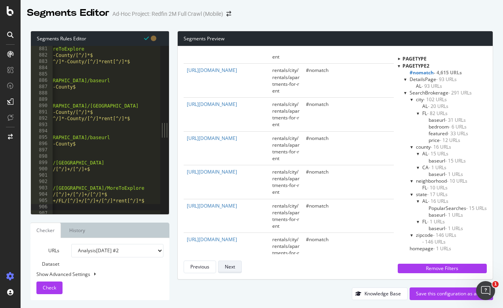
scroll to position [0, 0]
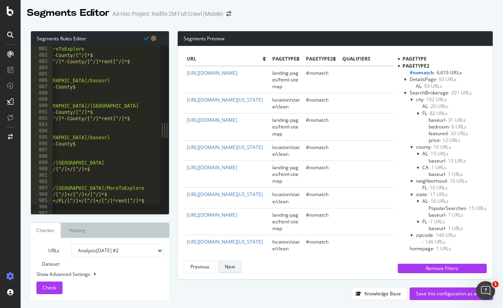
click at [235, 267] on div "Next" at bounding box center [230, 266] width 10 height 7
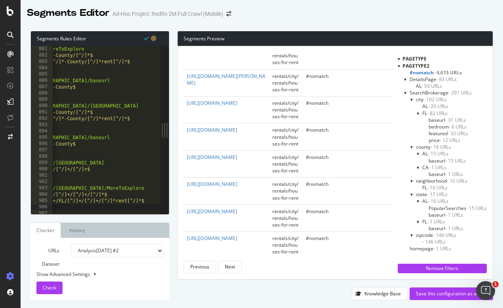
scroll to position [2792, 0]
click at [231, 263] on div "Next" at bounding box center [230, 266] width 10 height 7
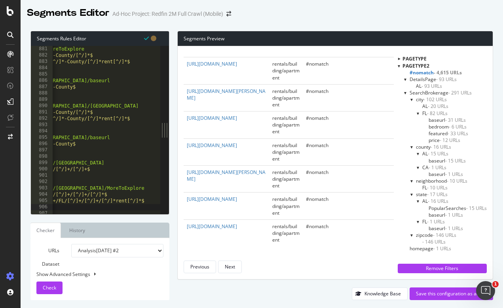
scroll to position [2361, 0]
click at [230, 266] on div "Next" at bounding box center [230, 266] width 10 height 7
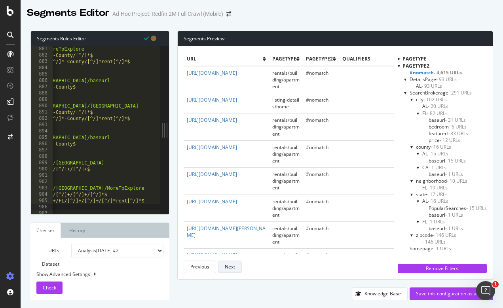
click at [230, 269] on div "Next" at bounding box center [230, 266] width 10 height 7
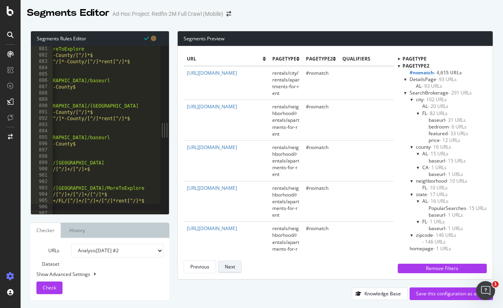
click at [230, 269] on div "Next" at bounding box center [230, 266] width 10 height 7
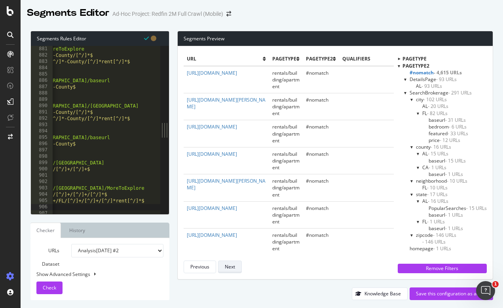
click at [227, 268] on div "Next" at bounding box center [230, 266] width 10 height 7
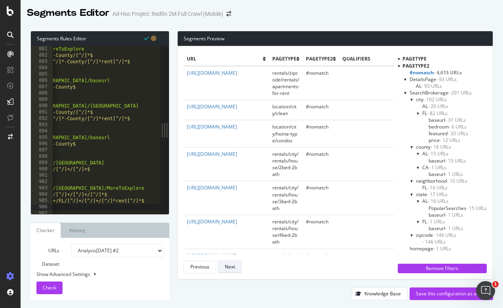
click at [227, 268] on div "Next" at bounding box center [230, 266] width 10 height 7
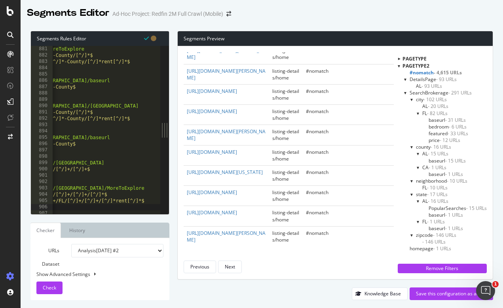
scroll to position [2509, 0]
click at [234, 268] on div "Next" at bounding box center [230, 266] width 10 height 7
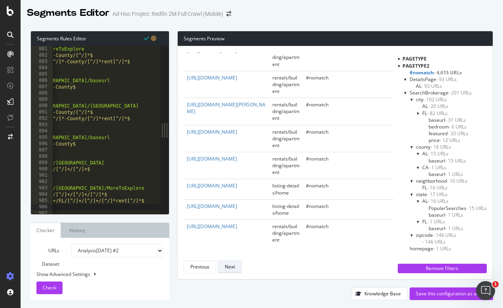
scroll to position [2570, 0]
click at [230, 268] on div "Next" at bounding box center [230, 266] width 10 height 7
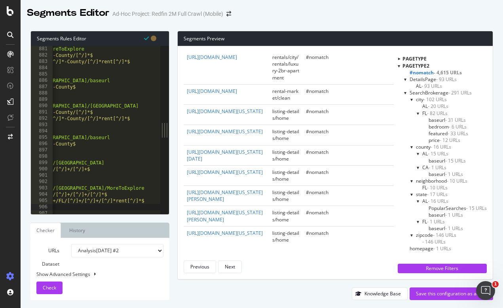
scroll to position [2738, 0]
click at [227, 267] on div "Next" at bounding box center [230, 266] width 10 height 7
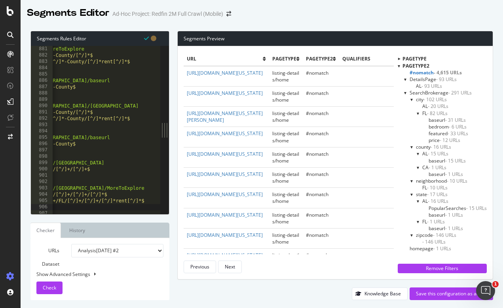
click at [424, 185] on span "FL - 10 URLs" at bounding box center [434, 187] width 25 height 7
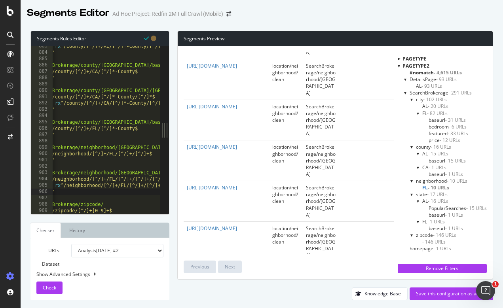
scroll to position [5578, 0]
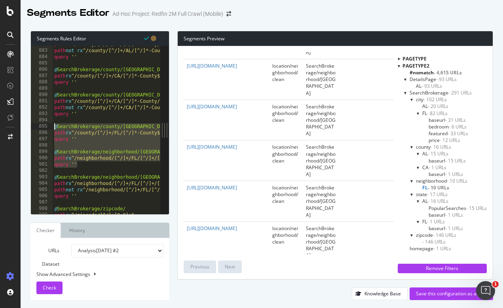
drag, startPoint x: 84, startPoint y: 166, endPoint x: 53, endPoint y: 127, distance: 49.2
type textarea "query ''"
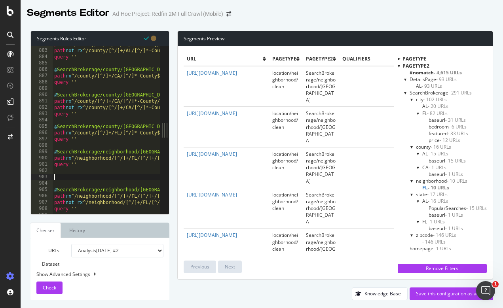
paste textarea "query ''"
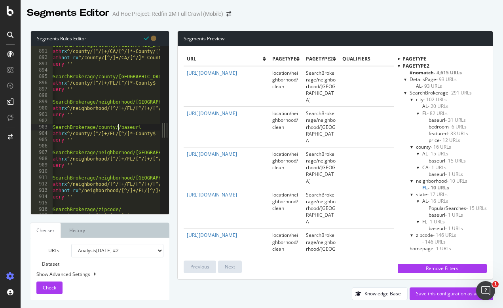
type textarea "@SearchBrokerage/county/[GEOGRAPHIC_DATA]/baseurl"
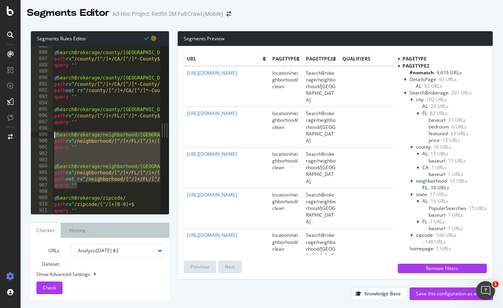
drag, startPoint x: 85, startPoint y: 187, endPoint x: 54, endPoint y: 133, distance: 62.5
type textarea "@SearchBrokerage/neighborhood/[GEOGRAPHIC_DATA] path rx ^/neighborhood/[^/]+/FL…"
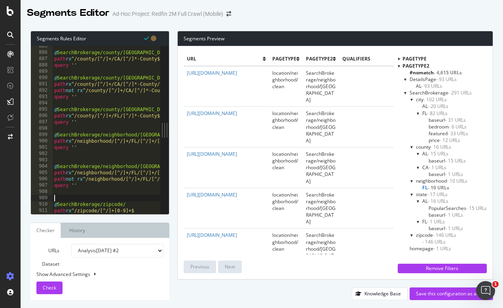
paste textarea "query ''"
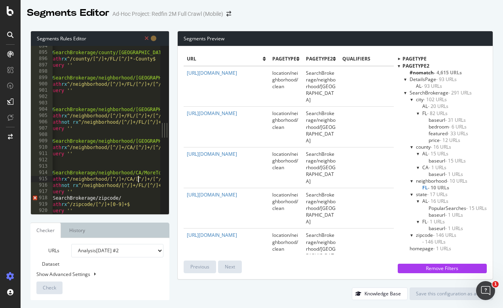
type textarea "query ''"
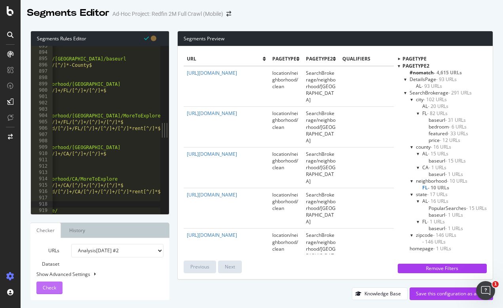
click at [49, 288] on span "Check" at bounding box center [49, 287] width 13 height 7
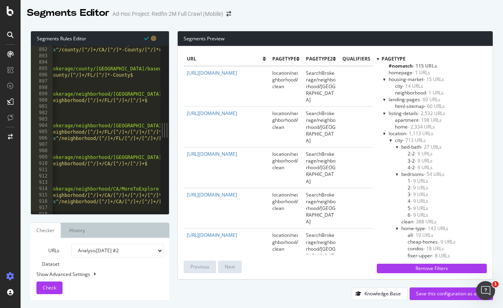
click at [378, 59] on div at bounding box center [378, 58] width 2 height 7
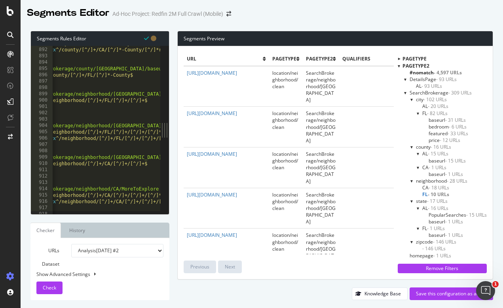
click at [423, 191] on span "FL - 10 URLs" at bounding box center [435, 194] width 27 height 7
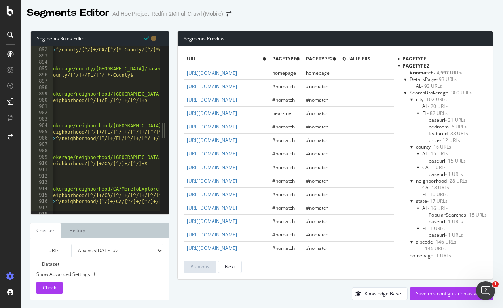
click at [423, 192] on span "FL - 10 URLs" at bounding box center [434, 194] width 25 height 7
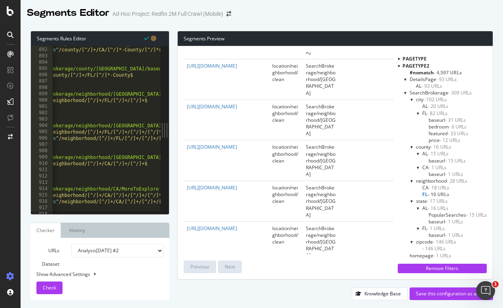
scroll to position [5637, 0]
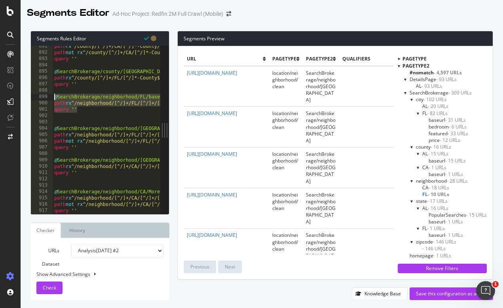
drag, startPoint x: 83, startPoint y: 112, endPoint x: 51, endPoint y: 98, distance: 35.1
click at [51, 98] on div "@SearchBrokerage/neighborhood/[GEOGRAPHIC_DATA]/baseurl 891 892 893 894 895 896…" at bounding box center [95, 130] width 129 height 168
type textarea "@SearchBrokerage/neighborhood/FL/baseurl path rx ^/neighborhood/[^/]+/FL/[^/]+/…"
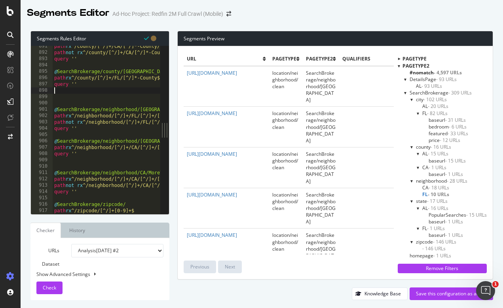
type textarea "query ''"
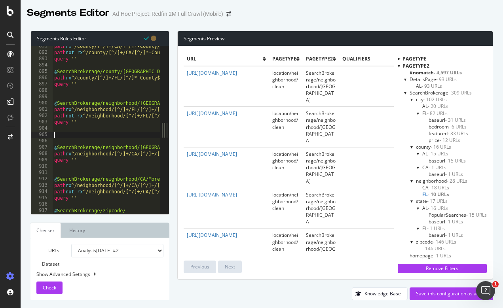
paste textarea "query ''"
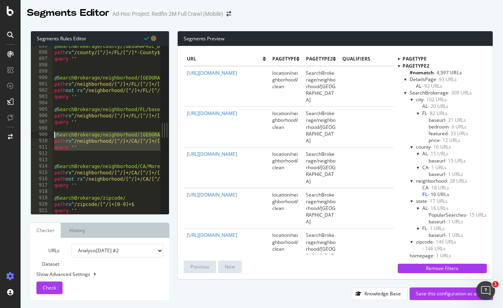
drag, startPoint x: 89, startPoint y: 155, endPoint x: 47, endPoint y: 135, distance: 47.2
click at [47, 135] on div "query '' 895 896 897 898 899 900 901 902 903 904 905 906 907 908 909 910 911 91…" at bounding box center [95, 130] width 129 height 168
type textarea "@SearchBrokerage/neighborhood/CA path rx ^/neighborhood/[^/]+/CA/[^/]+/[^/]+$"
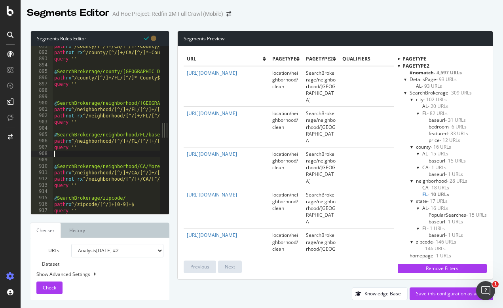
type textarea "query ''"
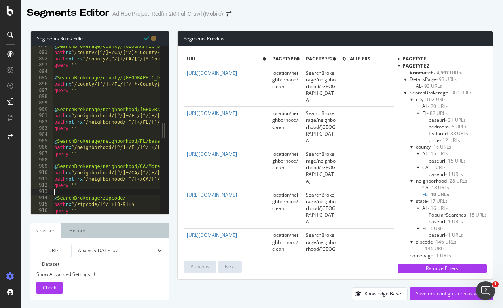
paste textarea "Cursor at row 917"
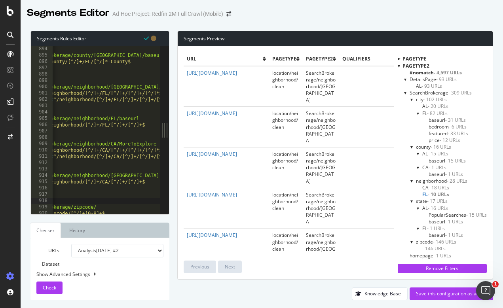
type textarea "@SearchBrokerage/neighborhood/CA/baseurl"
click at [43, 292] on div "Check" at bounding box center [49, 288] width 13 height 12
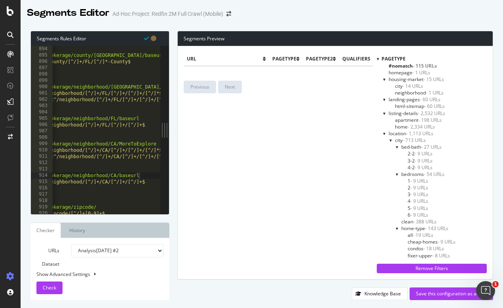
click at [377, 59] on div at bounding box center [378, 58] width 2 height 7
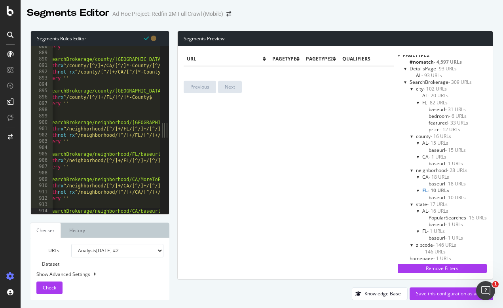
click at [432, 180] on span "baseurl - 18 URLs" at bounding box center [446, 183] width 37 height 7
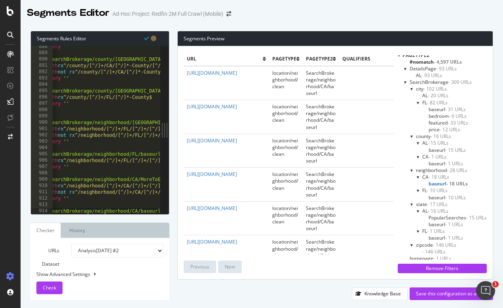
click at [426, 174] on span "CA - 18 URLs" at bounding box center [435, 177] width 27 height 7
click at [425, 174] on span "CA - 18 URLs" at bounding box center [436, 177] width 28 height 7
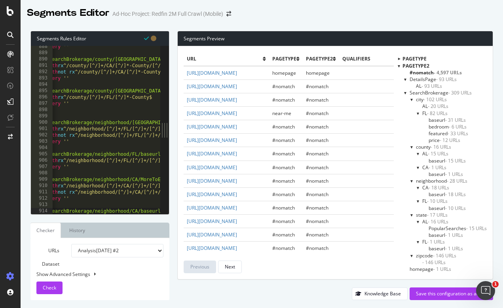
click at [433, 112] on span "- 82 URLs" at bounding box center [437, 113] width 21 height 7
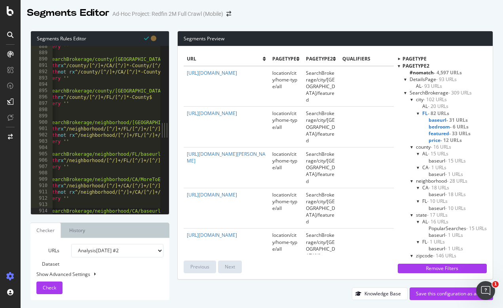
click at [433, 112] on span "- 82 URLs" at bounding box center [438, 113] width 21 height 7
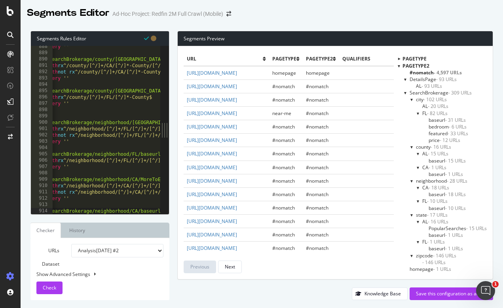
click at [434, 185] on span "- 18 URLs" at bounding box center [438, 187] width 21 height 7
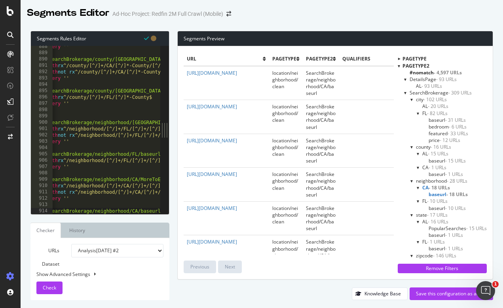
click at [434, 185] on span "- 18 URLs" at bounding box center [438, 187] width 21 height 7
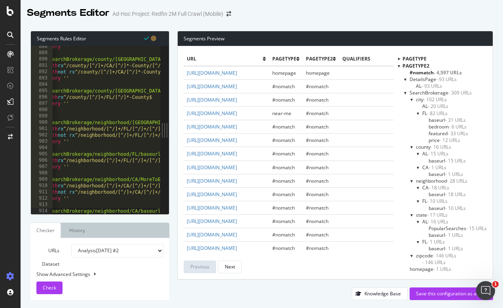
click at [443, 193] on span "baseurl - 18 URLs" at bounding box center [446, 194] width 37 height 7
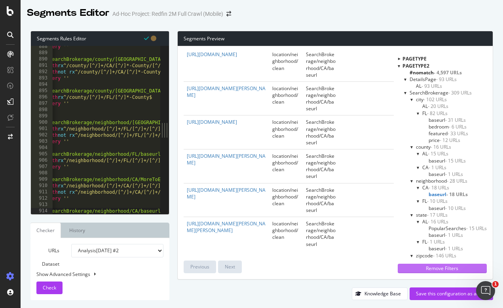
click at [435, 266] on div "Remove Filters" at bounding box center [442, 268] width 80 height 7
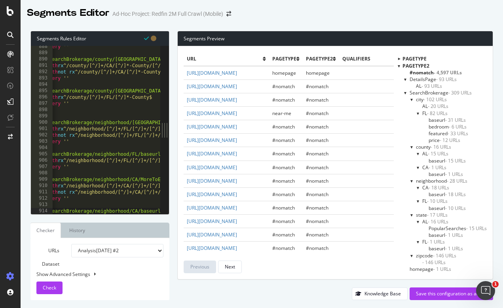
click at [433, 192] on span "baseurl - 18 URLs" at bounding box center [446, 194] width 37 height 7
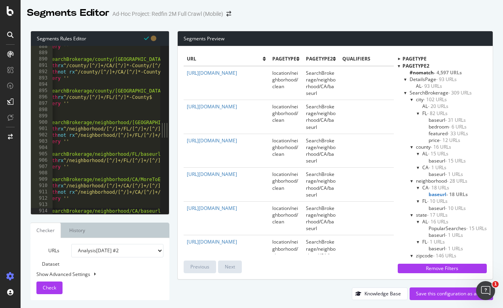
scroll to position [0, 0]
click at [297, 59] on icon at bounding box center [297, 59] width 3 height 5
click at [286, 55] on span "pagetype" at bounding box center [284, 58] width 24 height 7
click at [292, 55] on span "pagetype" at bounding box center [284, 58] width 24 height 7
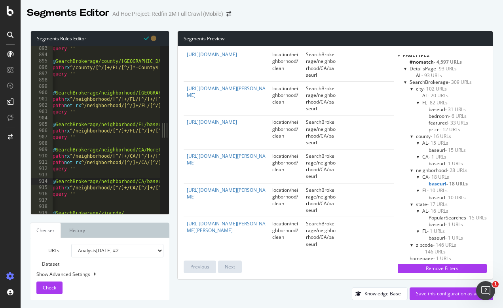
scroll to position [5650, 0]
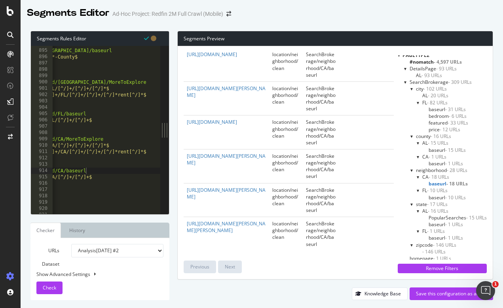
select select "urlList"
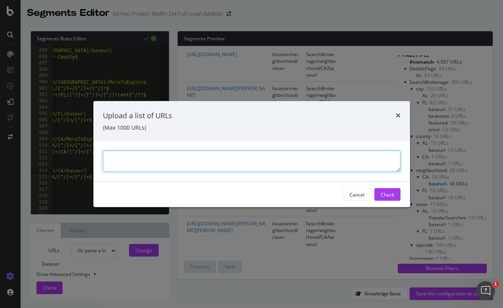
paste textarea "[URL][DOMAIN_NAME]"
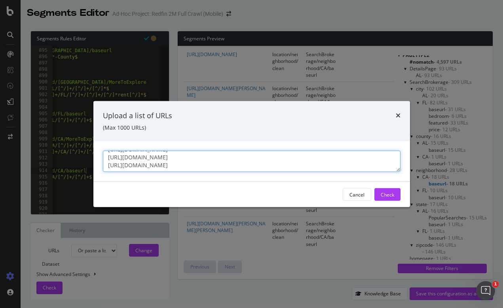
paste textarea "[URL][DOMAIN_NAME]"
type textarea "[URL][DOMAIN_NAME] [URL][DOMAIN_NAME] [URL][DOMAIN_NAME] [URL][DOMAIN_NAME] [UR…"
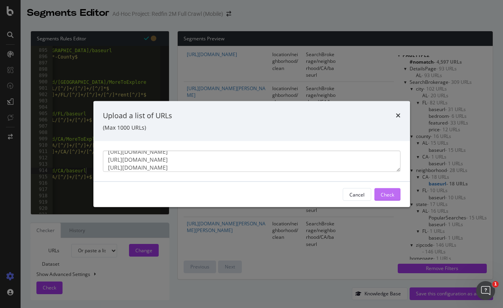
click at [385, 193] on div "Check" at bounding box center [387, 194] width 13 height 7
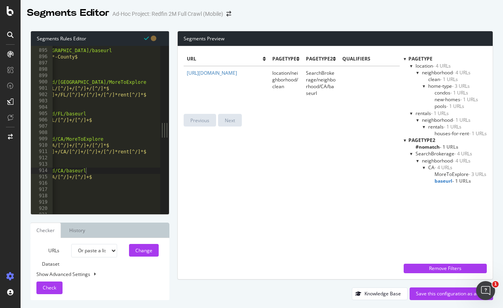
click at [450, 172] on span "MoreToExplore - 3 URLs" at bounding box center [460, 174] width 52 height 7
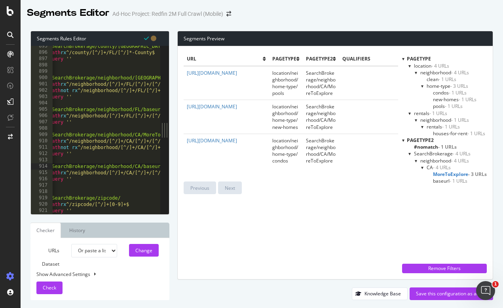
scroll to position [0, 5]
click at [85, 210] on div at bounding box center [107, 211] width 108 height 8
click at [82, 210] on div at bounding box center [107, 211] width 108 height 8
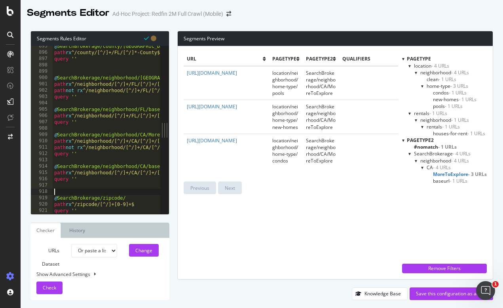
click at [77, 208] on div at bounding box center [107, 211] width 108 height 8
type textarea "query ''"
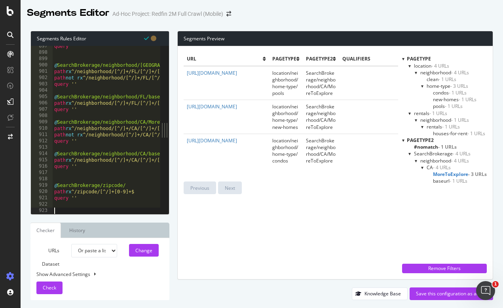
scroll to position [5674, 0]
drag, startPoint x: 84, startPoint y: 196, endPoint x: 53, endPoint y: 184, distance: 32.7
type textarea "query ''"
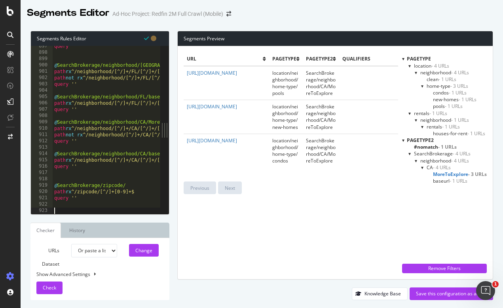
paste textarea "query ''"
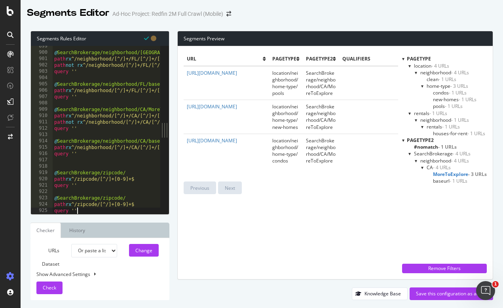
scroll to position [5687, 0]
drag, startPoint x: 87, startPoint y: 210, endPoint x: 52, endPoint y: 201, distance: 36.6
click at [52, 201] on div "@SearchBrokerage/zipcode/baseurl 899 900 901 902 903 904 905 906 907 908 909 91…" at bounding box center [95, 130] width 129 height 168
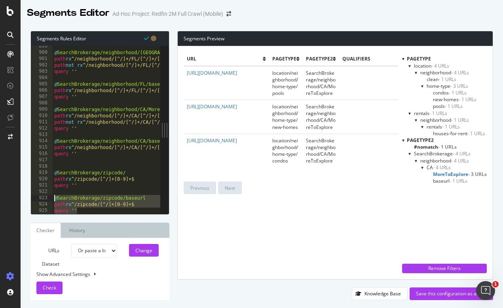
click at [83, 214] on div "Segments Rules Editor @SearchBrokerage/zipcode/baseurl path rx ^/zipcode/[^/]+[…" at bounding box center [99, 165] width 139 height 269
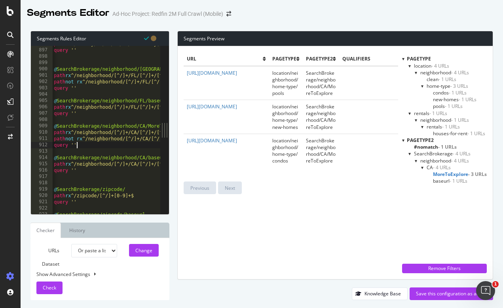
scroll to position [0, 2]
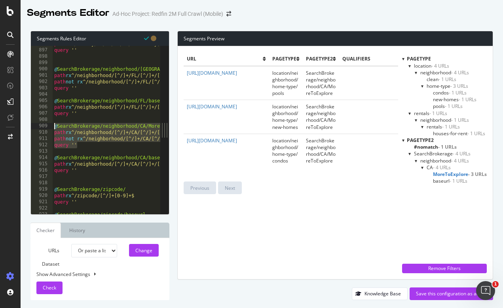
drag, startPoint x: 81, startPoint y: 144, endPoint x: 52, endPoint y: 126, distance: 34.7
click at [52, 126] on div "query '' 896 897 898 899 900 901 902 903 904 905 906 907 908 909 910 911 912 91…" at bounding box center [95, 130] width 129 height 168
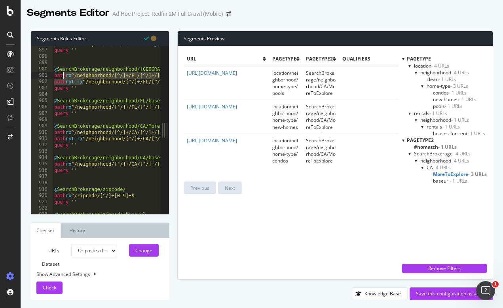
drag, startPoint x: 84, startPoint y: 85, endPoint x: 59, endPoint y: 73, distance: 27.2
drag, startPoint x: 81, startPoint y: 90, endPoint x: 47, endPoint y: 69, distance: 39.5
click at [47, 69] on div "path rx ^/neighborhood/[^/]+/FL/[^/]+/[^/]+/[^/]*$ path not rx ^/neighborhood/[…" at bounding box center [95, 130] width 129 height 168
type textarea "@SearchBrokerage/neighborhood/[GEOGRAPHIC_DATA]/MoreToExplore path rx ^/neighbo…"
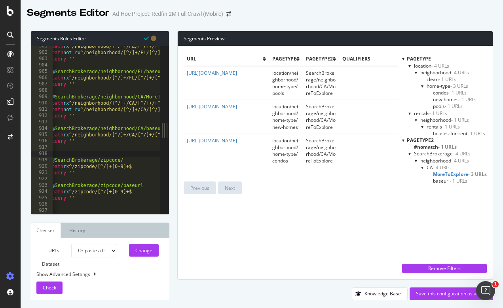
scroll to position [0, 0]
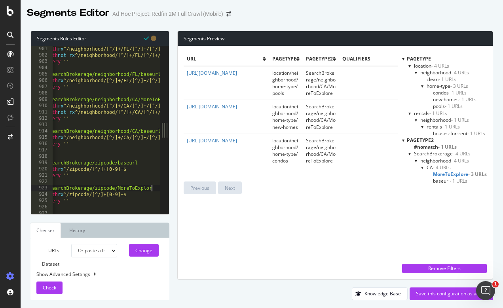
scroll to position [0, 11]
type textarea "@SearchBrokerage/zipcode/MoreToExplore"
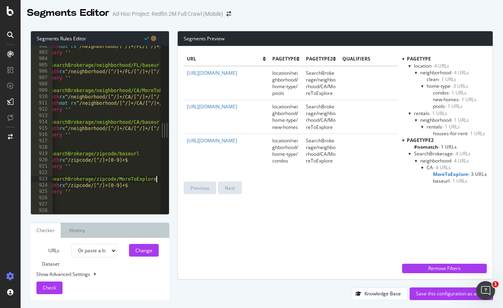
scroll to position [0, 0]
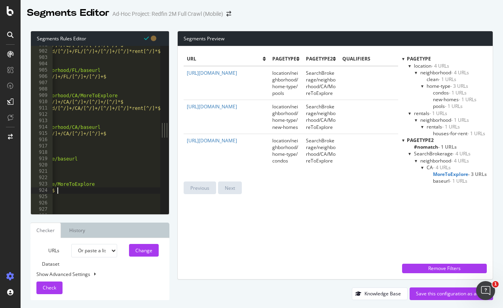
scroll to position [5700, 0]
drag, startPoint x: 112, startPoint y: 99, endPoint x: 131, endPoint y: 100, distance: 19.8
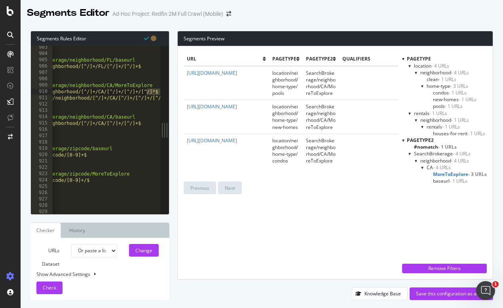
scroll to position [0, 27]
paste textarea "[^/]*$"
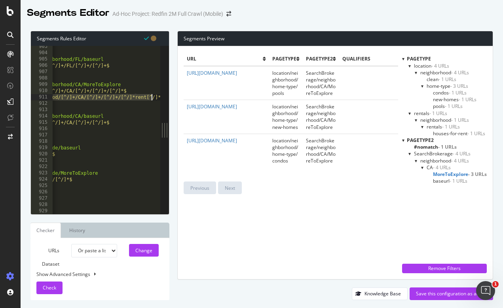
scroll to position [0, 82]
drag, startPoint x: 53, startPoint y: 96, endPoint x: 161, endPoint y: 97, distance: 107.2
click at [161, 97] on div "path rx ^/zipcode/[0-9]+/[^/]*$ 903 904 905 906 907 908 909 910 911 912 913 914…" at bounding box center [100, 130] width 138 height 168
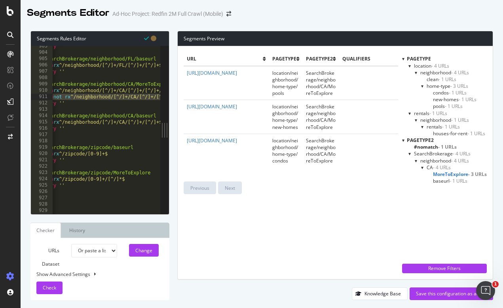
scroll to position [0, 0]
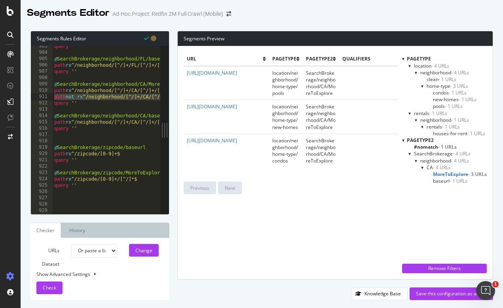
type textarea "path rx ^/zipcode/[0-9]+/[^/]*$"
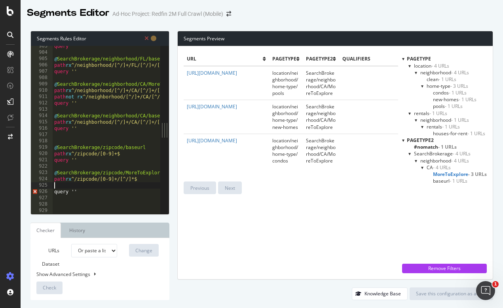
paste textarea "path not rx ^/neighborhood/[^/]+/CA/[^/]+/[^/]+/[^/]*rent[^/]*$"
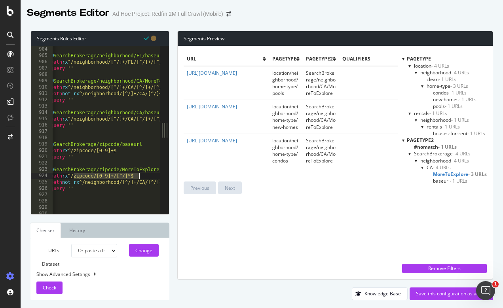
drag, startPoint x: 73, startPoint y: 175, endPoint x: 144, endPoint y: 174, distance: 71.6
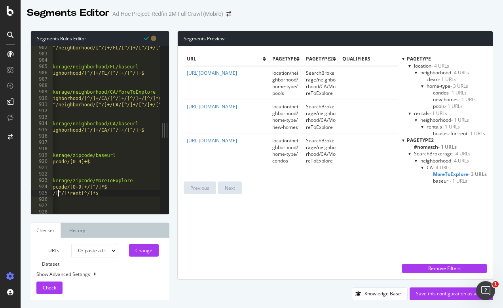
paste textarea "^/zipcode/[0-9]+/[^/]*$"
type textarea "path not rx ^/zipcode/[0-9]+/[^/]*/[^/]*rent[^/]*$"
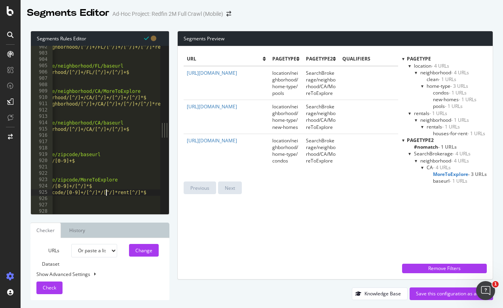
scroll to position [0, 45]
click at [104, 225] on ul "Checker History" at bounding box center [99, 230] width 139 height 15
click at [145, 246] on div "Change" at bounding box center [143, 250] width 17 height 12
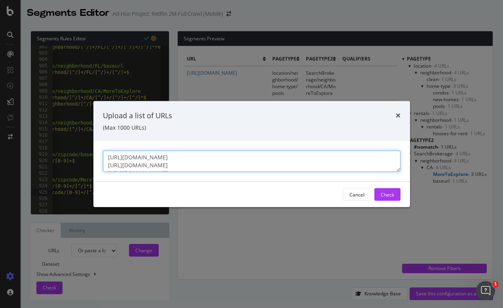
paste textarea "zipcode/92154"
paste textarea "[URL][DOMAIN_NAME]"
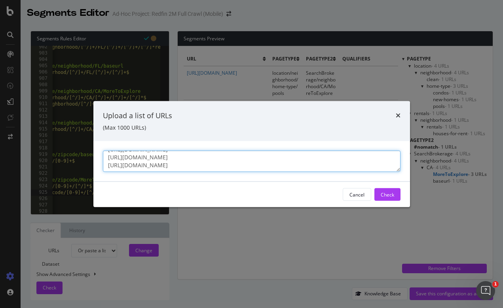
paste textarea "[URL][DOMAIN_NAME]"
type textarea "[URL][DOMAIN_NAME] [URL][DOMAIN_NAME] [URL][DOMAIN_NAME] [URL][DOMAIN_NAME]"
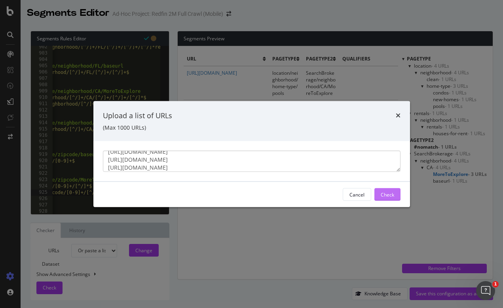
click at [386, 195] on div "Check" at bounding box center [387, 194] width 13 height 7
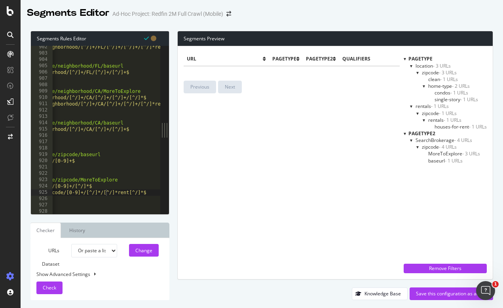
click at [441, 152] on span "MoreToExplore - 3 URLs" at bounding box center [454, 153] width 52 height 7
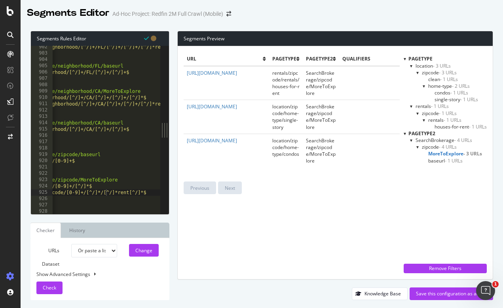
click at [437, 160] on span "baseurl - 1 URLs" at bounding box center [445, 160] width 34 height 7
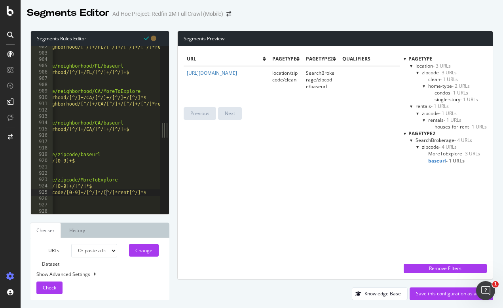
click at [439, 150] on span "MoreToExplore - 3 URLs" at bounding box center [454, 153] width 52 height 7
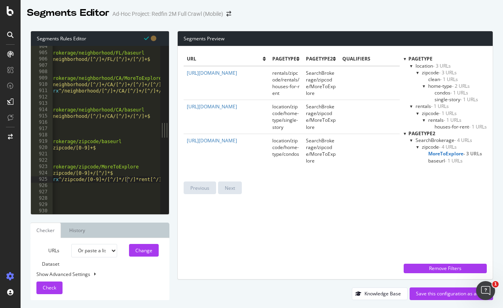
scroll to position [0, 24]
click at [436, 160] on span "baseurl - 1 URLs" at bounding box center [445, 160] width 34 height 7
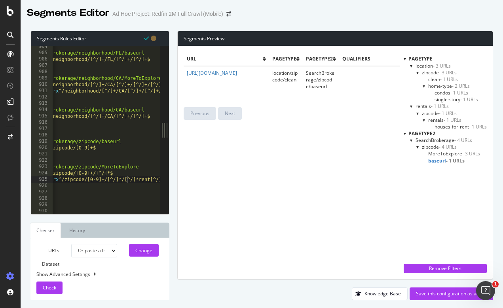
click at [437, 153] on span "MoreToExplore - 3 URLs" at bounding box center [454, 153] width 52 height 7
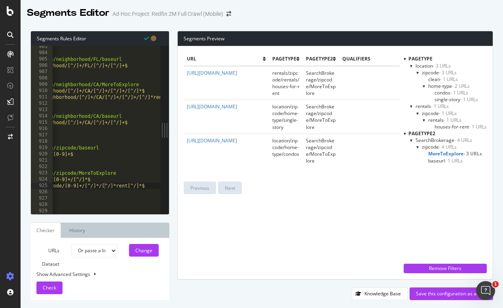
scroll to position [0, 47]
drag, startPoint x: 181, startPoint y: 71, endPoint x: 235, endPoint y: 82, distance: 55.3
click at [235, 82] on div "url pagetype pagetype2 qualifiers [URL][DOMAIN_NAME] rentals/zipcode/rentals/ho…" at bounding box center [335, 162] width 315 height 233
click at [253, 222] on div "url pagetype pagetype2 qualifiers [URL][DOMAIN_NAME] rentals/zipcode/rentals/ho…" at bounding box center [292, 162] width 216 height 221
drag, startPoint x: 232, startPoint y: 80, endPoint x: 187, endPoint y: 74, distance: 45.9
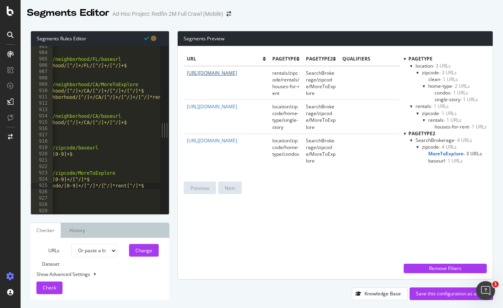
click at [187, 74] on td "[URL][DOMAIN_NAME]" at bounding box center [226, 83] width 85 height 34
copy link "[URL][DOMAIN_NAME]"
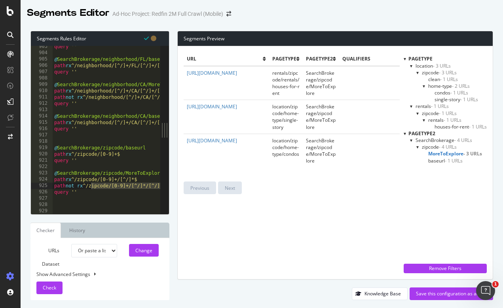
drag, startPoint x: 153, startPoint y: 187, endPoint x: 91, endPoint y: 186, distance: 62.1
click at [91, 186] on div "path not rx ^/zipcode/[0-9]+/[^/]*/[^/]*rent[^/]*$ 903 904 905 906 907 908 909 …" at bounding box center [95, 130] width 129 height 168
copy link "[URL][DOMAIN_NAME]"
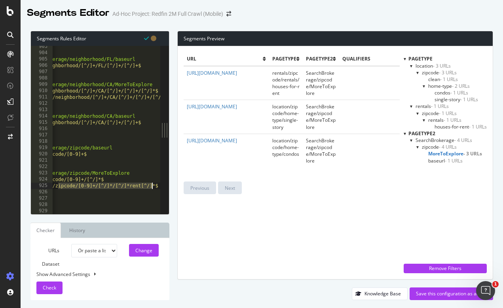
scroll to position [0, 45]
drag, startPoint x: 91, startPoint y: 184, endPoint x: 154, endPoint y: 187, distance: 62.6
click at [154, 187] on div "903 904 905 906 907 908 909 910 911 912 913 914 915 916 917 918 919 920 921 922…" at bounding box center [95, 130] width 129 height 168
type textarea "path not rx ^/zipcode/[0-9]+/[^/]*/[^/]*rent[^/]*$"
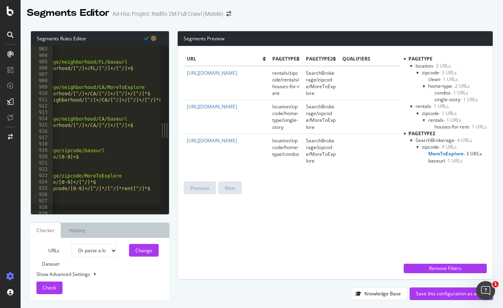
scroll to position [0, 42]
type textarea "path not rx ^/zipcode/[0-9]+/[^/]*rent[^/]*$"
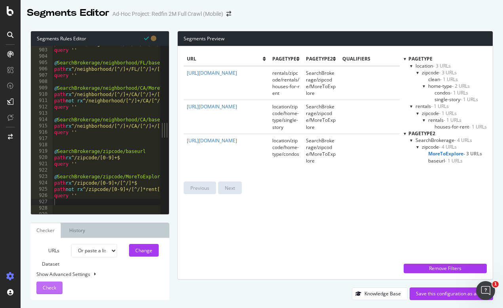
click at [52, 289] on span "Check" at bounding box center [49, 287] width 13 height 7
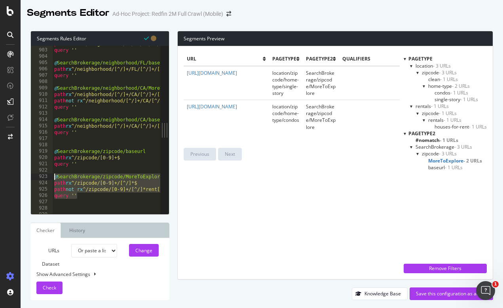
drag, startPoint x: 82, startPoint y: 197, endPoint x: 48, endPoint y: 175, distance: 40.2
click at [48, 175] on div "query '' 902 903 904 905 906 907 908 909 910 911 912 913 914 915 916 917 918 91…" at bounding box center [95, 130] width 129 height 168
type textarea "@SearchBrokerage/zipcode/MoreToExplore path rx ^/zipcode/[0-9]+/[^/]*$"
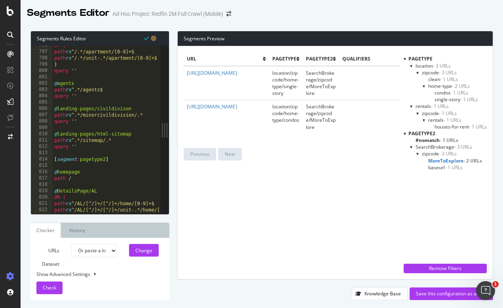
scroll to position [5035, 0]
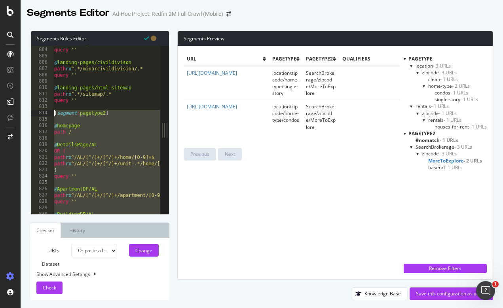
scroll to position [5084, 0]
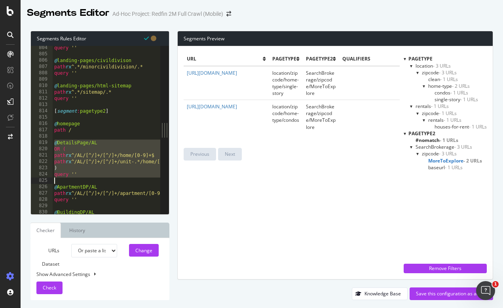
drag, startPoint x: 55, startPoint y: 141, endPoint x: 111, endPoint y: 212, distance: 90.7
click at [111, 212] on div "OR ( 804 805 806 807 808 809 810 811 812 813 814 815 816 817 818 819 820 821 82…" at bounding box center [95, 130] width 129 height 168
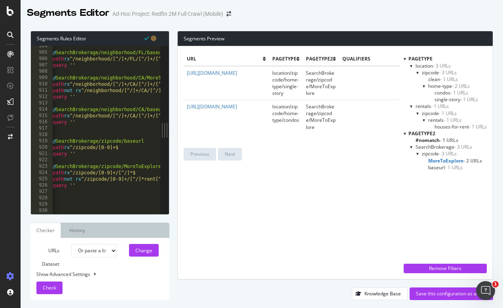
scroll to position [5718, 0]
type textarea "path not rx ^/zipcode/[0-9]+/[^/]*rent[^/]*$ query ''"
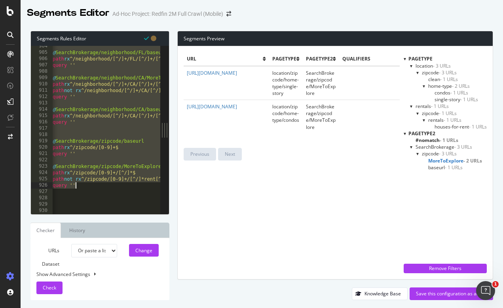
scroll to position [0, 0]
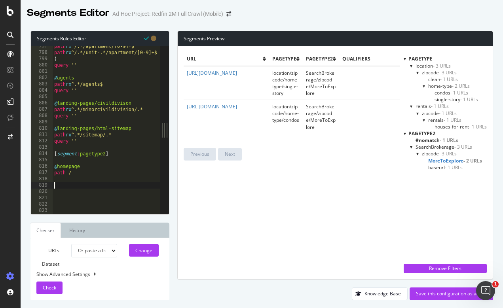
paste textarea "query ''"
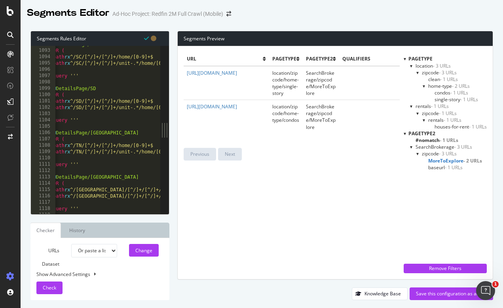
scroll to position [6913, 0]
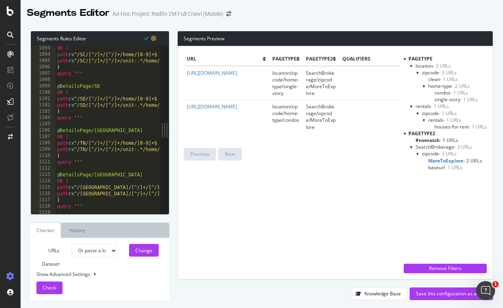
type textarea "query '''"
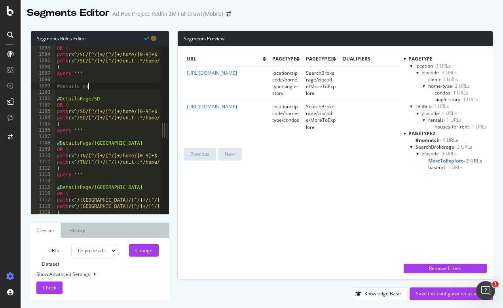
type textarea "#details page"
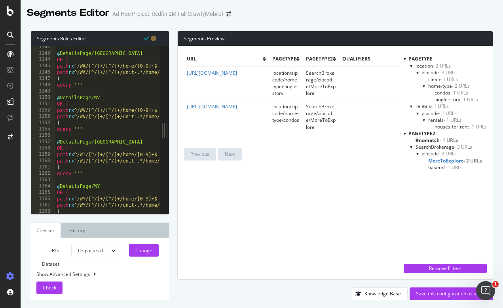
scroll to position [7257, 0]
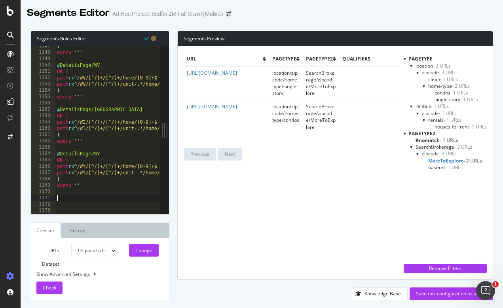
type textarea "#apartment dp"
paste textarea "query '''"
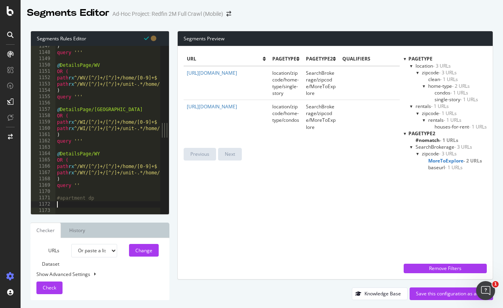
type textarea "query '''"
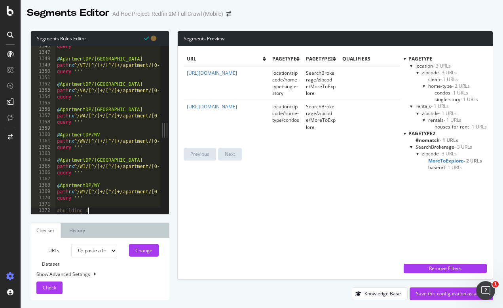
scroll to position [0, 2]
type textarea "#building dp"
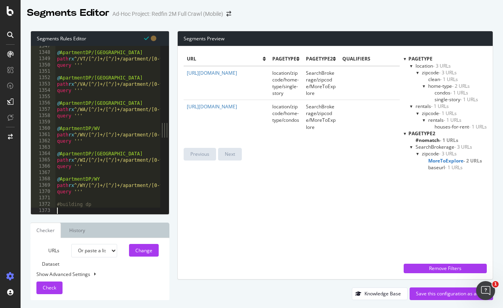
scroll to position [0, 0]
paste textarea "query '''"
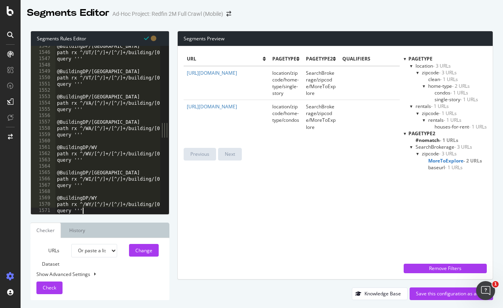
scroll to position [9776, 0]
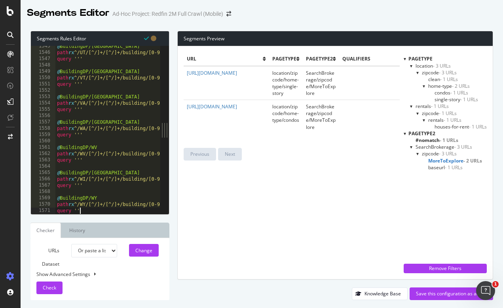
drag, startPoint x: 86, startPoint y: 161, endPoint x: 54, endPoint y: 161, distance: 32.0
click at [54, 161] on div "query '' 1545 1546 1547 1548 1549 1550 1551 1552 1553 1554 1555 1556 1557 1558 …" at bounding box center [95, 130] width 129 height 168
type textarea "query '''"
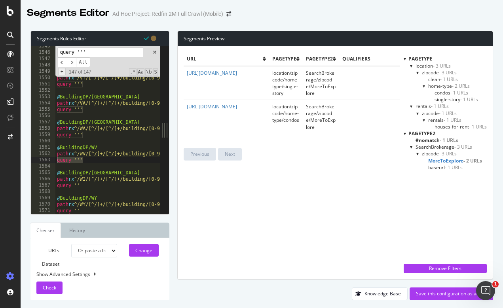
click at [62, 72] on span "+" at bounding box center [62, 71] width 8 height 7
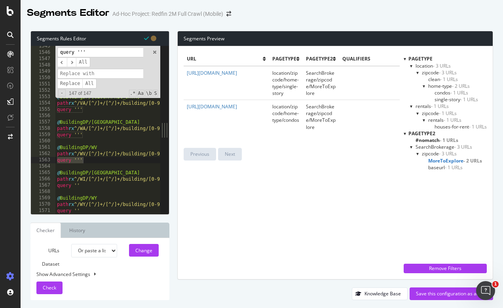
click at [72, 74] on input at bounding box center [100, 74] width 86 height 10
paste input "query '''"
type input "query ''"
click at [79, 83] on span "Replace" at bounding box center [69, 84] width 25 height 10
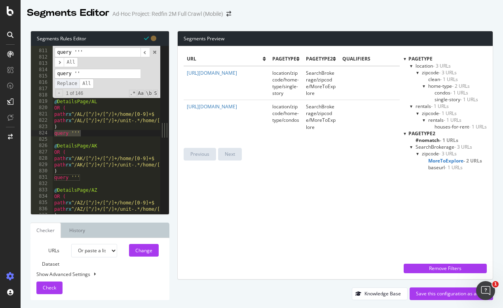
scroll to position [5125, 0]
click at [84, 83] on span "All" at bounding box center [87, 84] width 14 height 10
click at [86, 81] on span "All" at bounding box center [87, 84] width 14 height 10
click at [156, 51] on span at bounding box center [155, 52] width 6 height 6
type textarea "query ''"
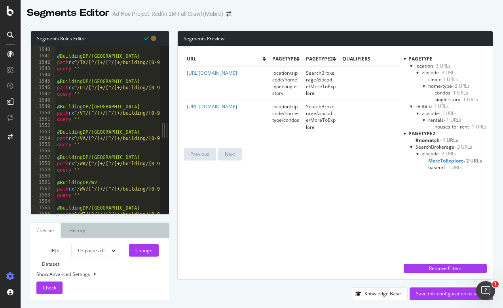
scroll to position [9788, 0]
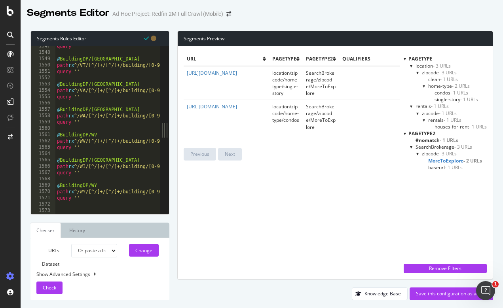
type textarea "#state"
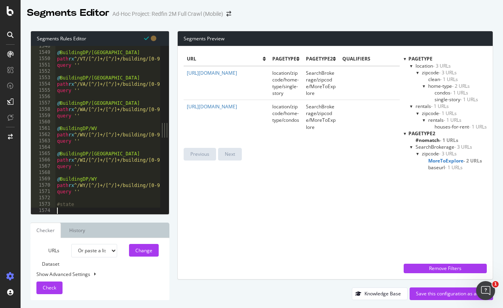
scroll to position [9795, 0]
paste textarea "query '''"
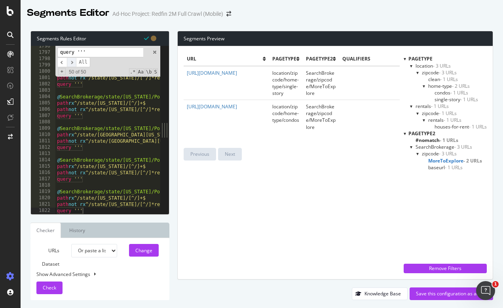
click at [73, 61] on span "​" at bounding box center [71, 62] width 9 height 10
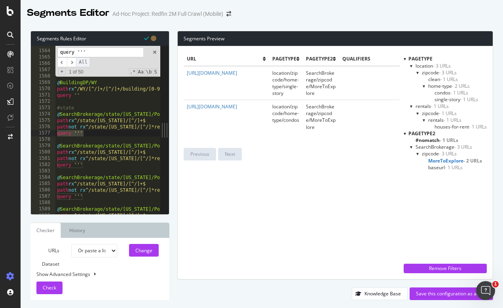
click at [81, 62] on span "All" at bounding box center [83, 62] width 14 height 10
click at [108, 56] on input "query '''" at bounding box center [100, 52] width 86 height 10
click at [63, 72] on span "+" at bounding box center [62, 71] width 8 height 7
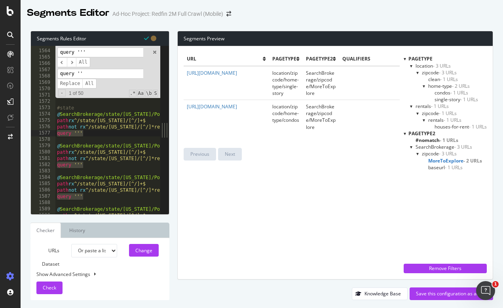
click at [100, 75] on input "query ''" at bounding box center [100, 74] width 86 height 10
click at [88, 83] on span "All" at bounding box center [89, 84] width 14 height 10
click at [153, 54] on span at bounding box center [155, 52] width 6 height 6
type textarea "query ''"
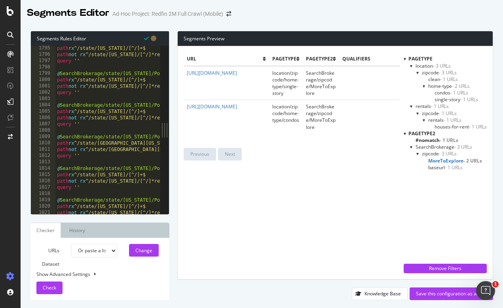
scroll to position [11371, 0]
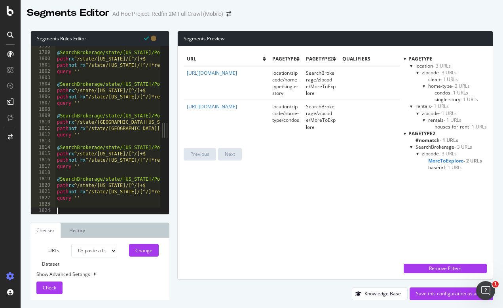
scroll to position [11377, 0]
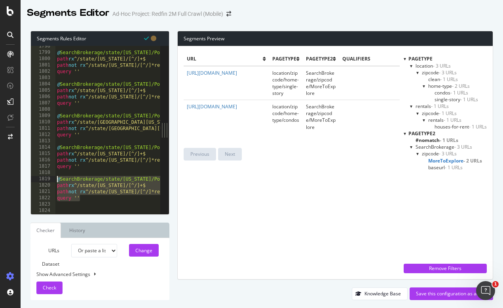
drag, startPoint x: 89, startPoint y: 197, endPoint x: 54, endPoint y: 178, distance: 39.8
click at [54, 178] on div "1798 1799 1800 1801 1802 1803 1804 1805 1806 1807 1808 1809 1810 1811 1812 1813…" at bounding box center [95, 130] width 129 height 168
type textarea "@SearchBrokerage/state/[US_STATE]/PopularSearches path rx ^/state/[US_STATE]/[^…"
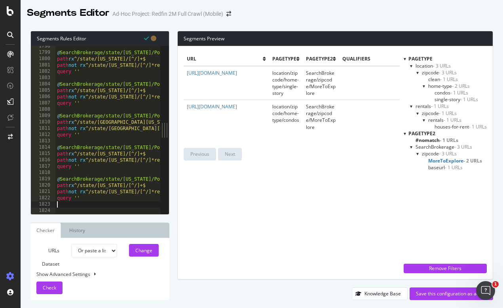
paste textarea "query '''"
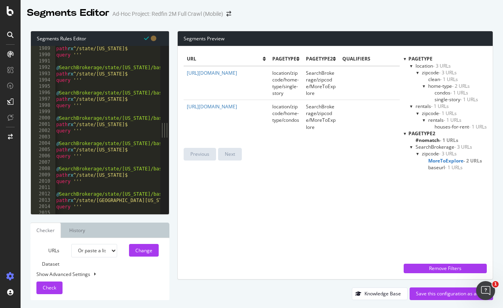
scroll to position [0, 3]
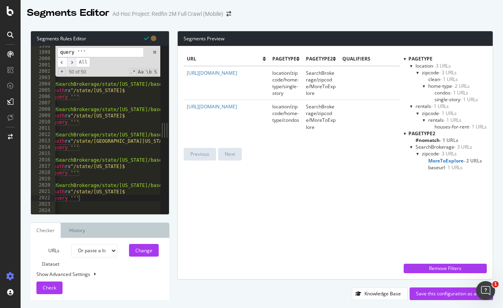
click at [74, 63] on span "​" at bounding box center [71, 62] width 9 height 10
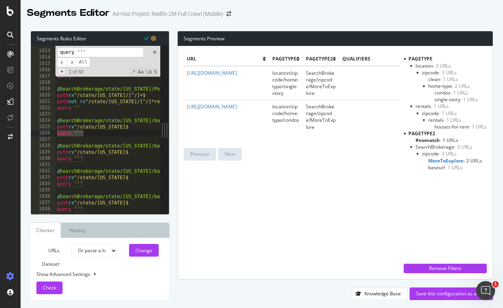
click at [63, 70] on span "+" at bounding box center [62, 71] width 8 height 7
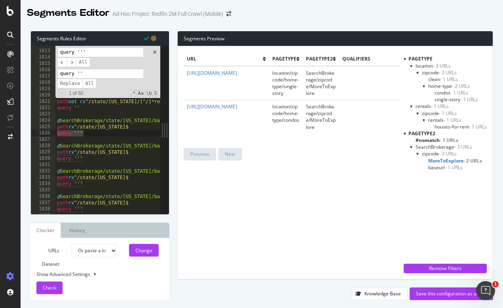
click at [101, 72] on input "query ''" at bounding box center [100, 74] width 86 height 10
click at [89, 83] on span "All" at bounding box center [89, 84] width 14 height 10
click at [155, 53] on span at bounding box center [155, 52] width 6 height 6
type textarea "query ''"
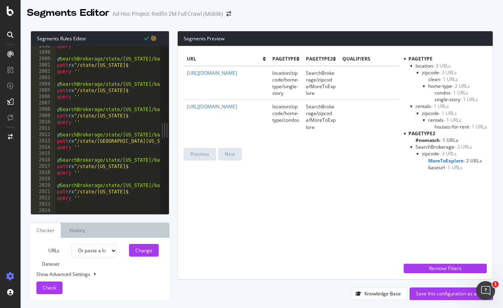
paste textarea "query '''"
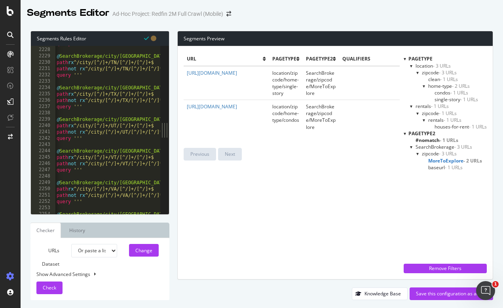
scroll to position [12686, 0]
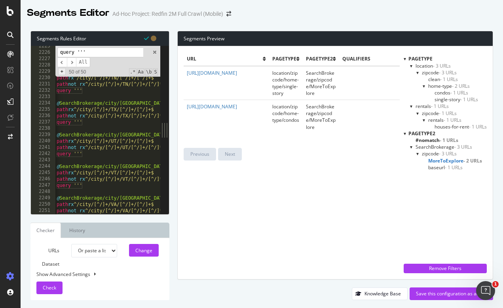
click at [63, 72] on span "+" at bounding box center [62, 71] width 8 height 7
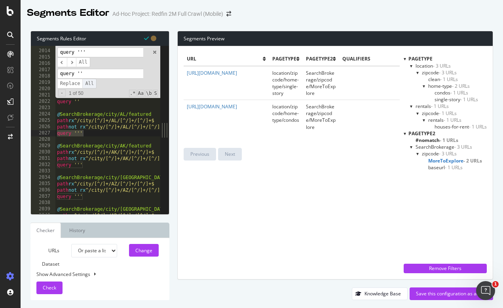
click at [90, 83] on span "All" at bounding box center [89, 84] width 14 height 10
type textarea "query ''"
click at [103, 135] on div "path rx ^/state/West-[US_STATE]$ query '' @ SearchBrokerage/state/[US_STATE]/ba…" at bounding box center [107, 130] width 105 height 168
click at [155, 51] on span at bounding box center [155, 52] width 6 height 6
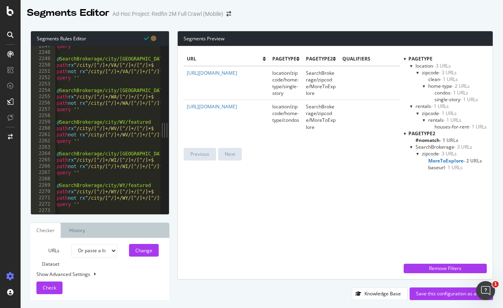
scroll to position [0, 0]
click at [84, 211] on div at bounding box center [107, 211] width 105 height 8
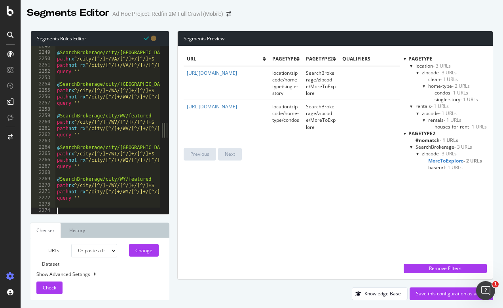
paste textarea "query '''"
type textarea "query '''"
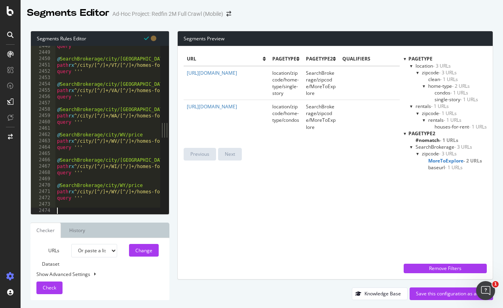
paste textarea "query '''"
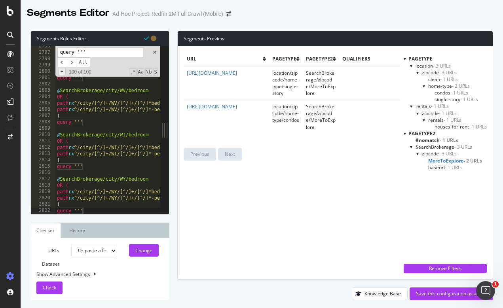
click at [63, 71] on span "+" at bounding box center [62, 71] width 8 height 7
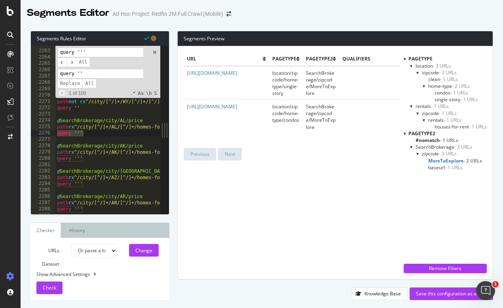
scroll to position [10385, 0]
click at [66, 81] on span "Replace" at bounding box center [69, 84] width 25 height 10
click at [88, 83] on span "All" at bounding box center [89, 84] width 14 height 10
type textarea "query ''"
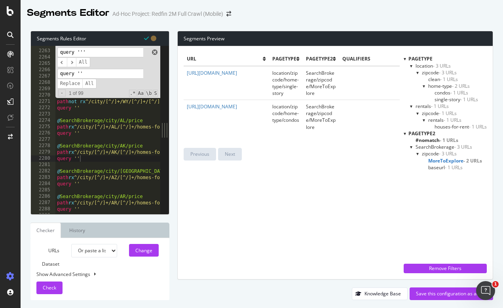
click at [153, 52] on span at bounding box center [155, 52] width 6 height 6
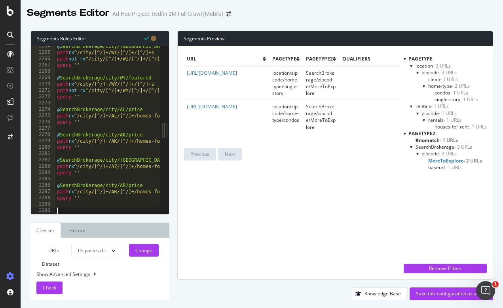
paste textarea "query '''"
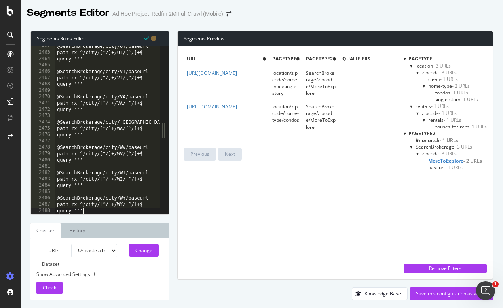
scroll to position [10555, 0]
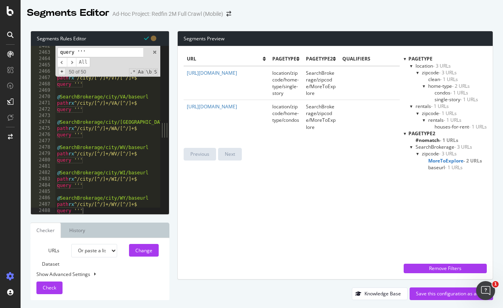
click at [64, 70] on span "+" at bounding box center [62, 71] width 8 height 7
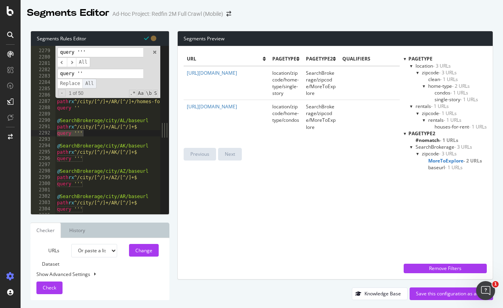
click at [87, 83] on span "All" at bounding box center [89, 84] width 14 height 10
click at [154, 51] on span at bounding box center [155, 52] width 6 height 6
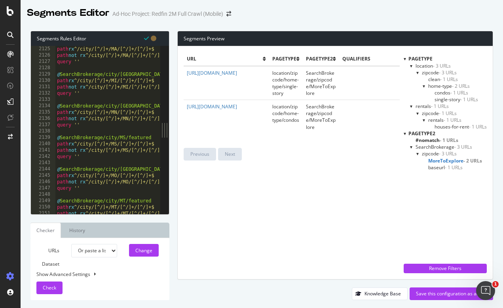
scroll to position [9093, 0]
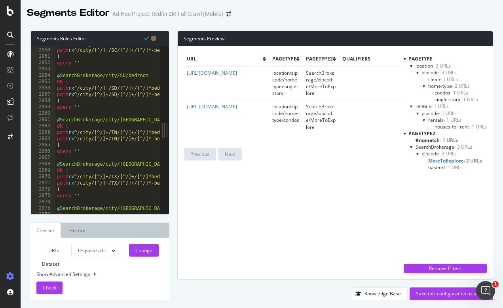
scroll to position [12795, 0]
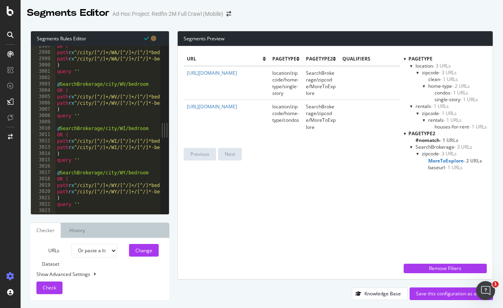
type textarea "query ''"
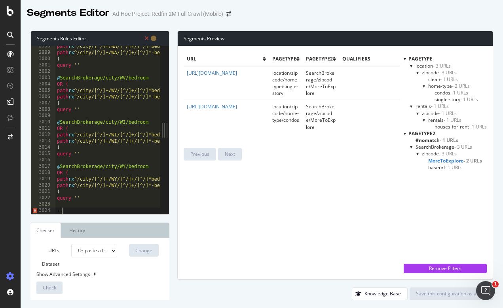
scroll to position [0, 0]
type textarea "-"
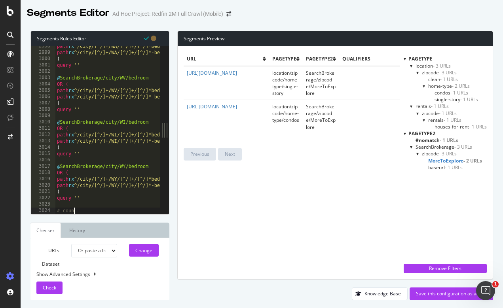
type textarea "# county"
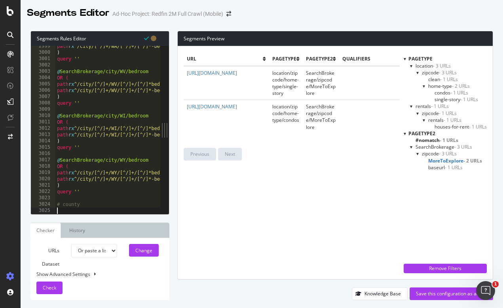
paste textarea "query '''"
type textarea "query '''"
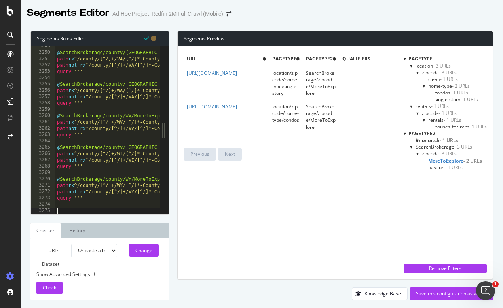
type textarea "#"
paste textarea "query '''"
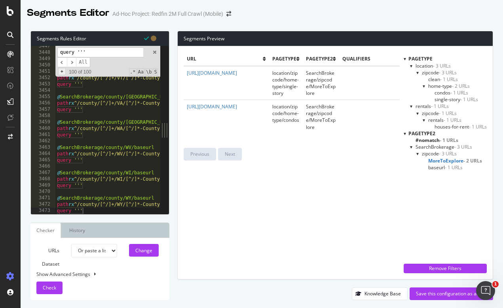
click at [60, 71] on span "+" at bounding box center [62, 71] width 8 height 7
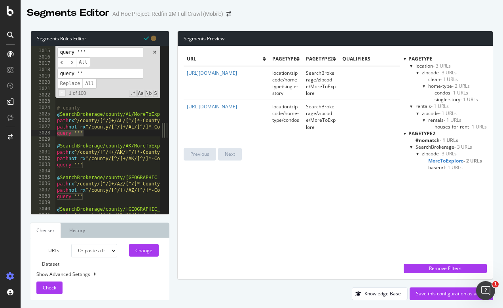
scroll to position [11242, 0]
click at [88, 82] on span "All" at bounding box center [89, 84] width 14 height 10
type textarea "@SearchBrokerage/county/[GEOGRAPHIC_DATA]/MoreToExplore"
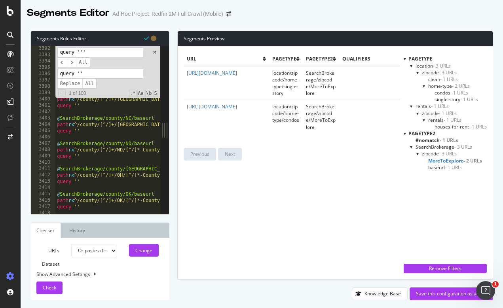
scroll to position [12795, 0]
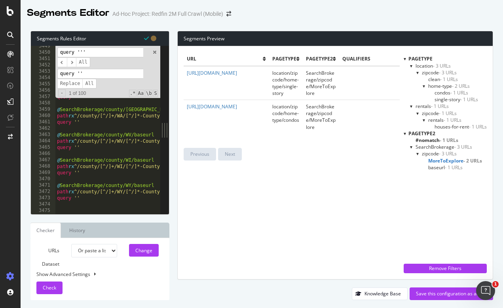
type textarea "#neighborhood"
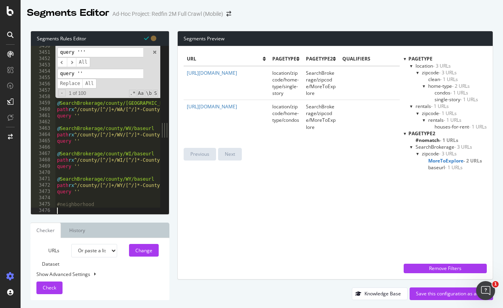
scroll to position [0, 0]
paste textarea "Cursor at row 3725"
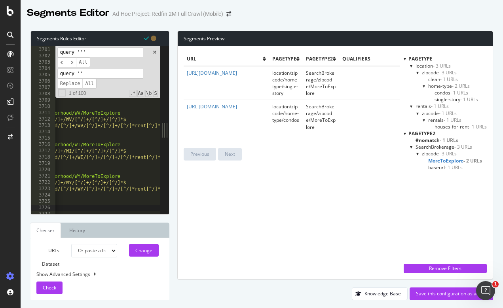
scroll to position [0, 63]
click at [153, 53] on span at bounding box center [155, 52] width 6 height 6
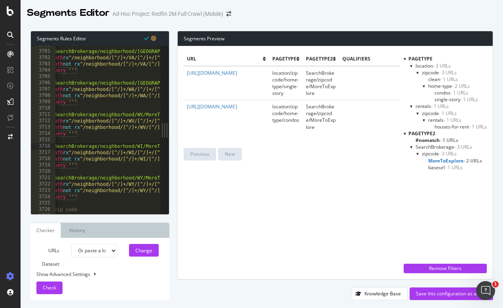
scroll to position [0, 0]
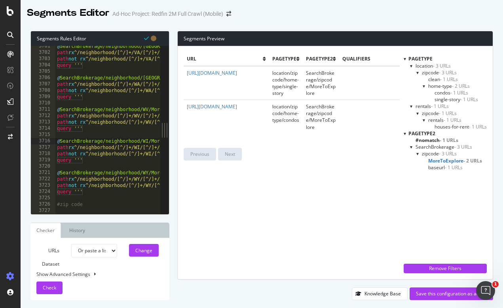
type textarea "query '''"
paste textarea "query '''"
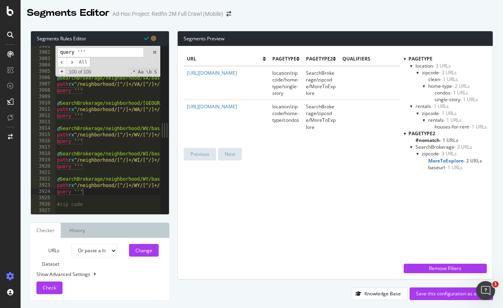
click at [61, 71] on span "+" at bounding box center [62, 71] width 8 height 7
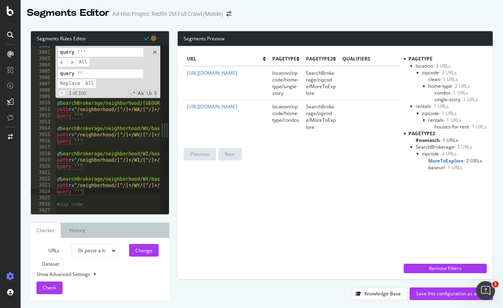
scroll to position [11437, 0]
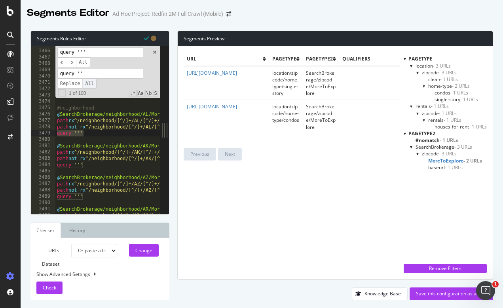
click at [91, 81] on span "All" at bounding box center [89, 84] width 14 height 10
type textarea "query ''"
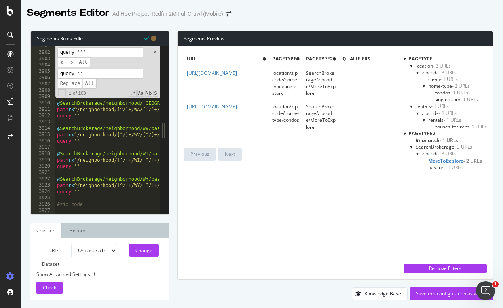
scroll to position [12795, 0]
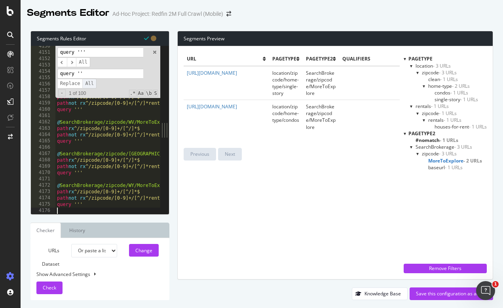
click at [90, 82] on span "All" at bounding box center [89, 84] width 14 height 10
paste input "@SearchBrokerage/zipcode/AL/baseurl path rx ^/zipcode/[0-9]+$ query ''' @Search…"
type input "@SearchBrokerage/zipcode/AL/baseurl path rx ^/zipcode/[0-9]+$ query ''' @Search…"
click at [154, 51] on span at bounding box center [155, 52] width 6 height 6
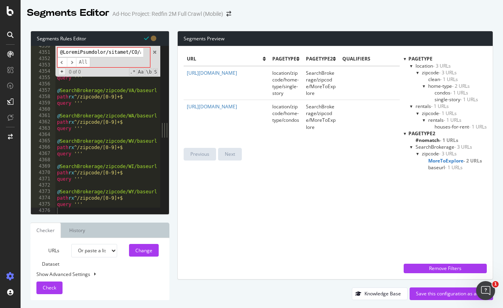
click at [63, 71] on span "+" at bounding box center [62, 71] width 8 height 7
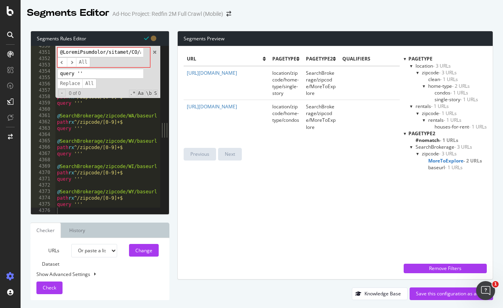
click at [115, 49] on input at bounding box center [100, 52] width 86 height 10
type textarea "query '''"
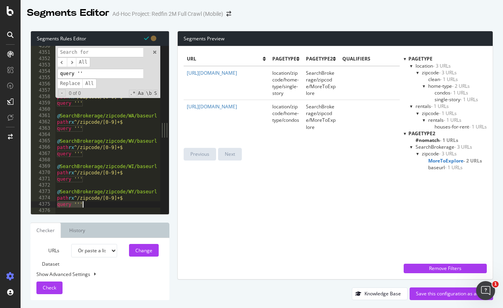
drag, startPoint x: 57, startPoint y: 203, endPoint x: 82, endPoint y: 203, distance: 24.9
click at [108, 51] on input at bounding box center [100, 52] width 86 height 10
paste input "query '''"
type input "query '''"
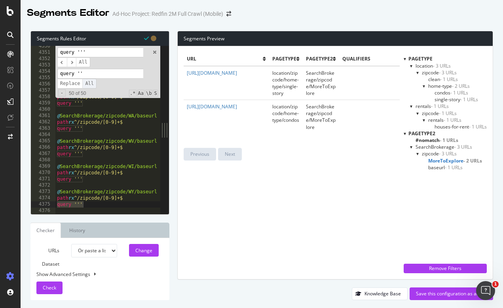
click at [88, 83] on span "All" at bounding box center [89, 84] width 14 height 10
click at [155, 53] on span at bounding box center [155, 52] width 6 height 6
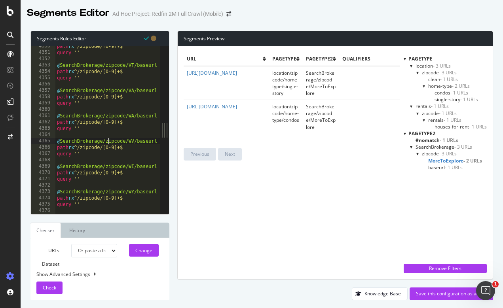
type textarea "query ''"
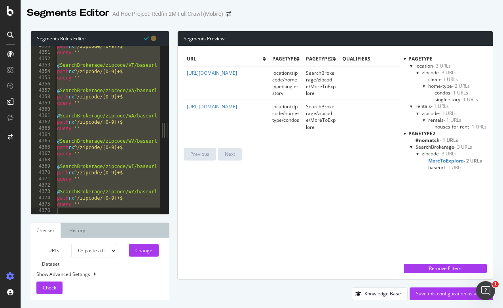
click at [139, 272] on div "Show Advanced Settings" at bounding box center [93, 274] width 127 height 7
select select "5000"
select select "100"
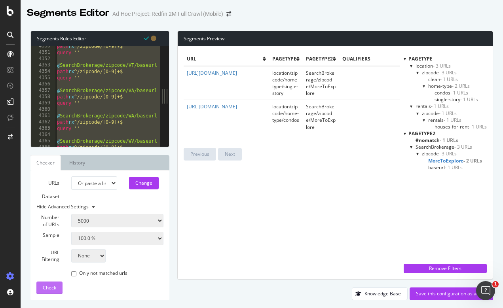
click at [53, 290] on span "Check" at bounding box center [49, 287] width 13 height 7
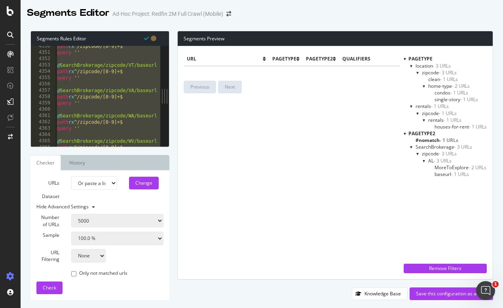
type textarea "query ''"
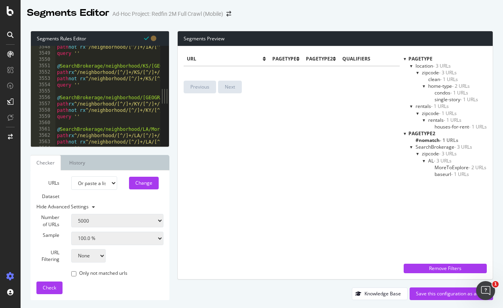
scroll to position [10507, 0]
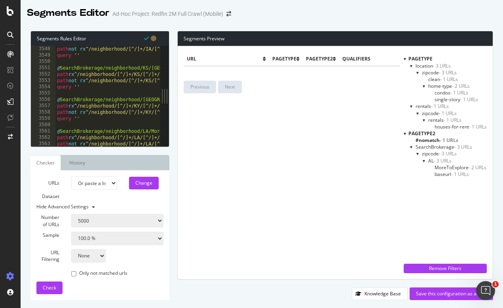
click at [404, 133] on div at bounding box center [405, 133] width 2 height 7
click at [404, 133] on div at bounding box center [404, 134] width 7 height 2
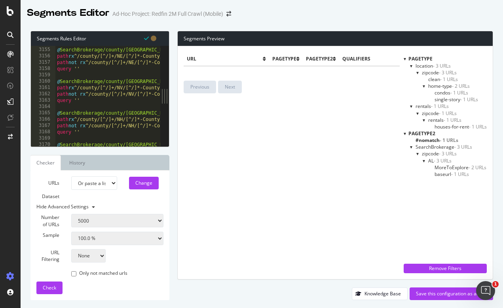
scroll to position [9309, 0]
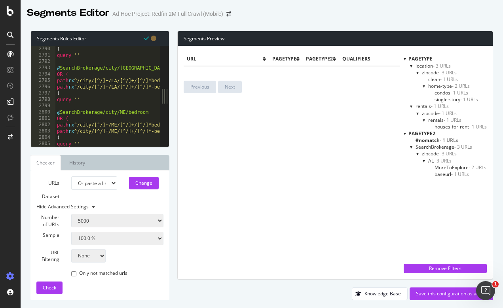
click at [404, 59] on div at bounding box center [405, 58] width 2 height 7
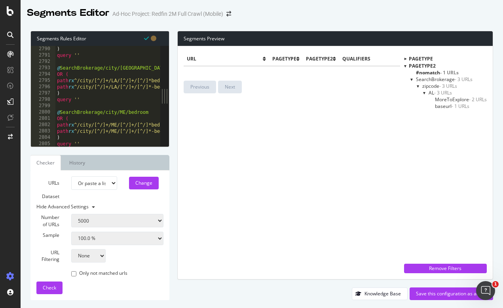
click at [404, 59] on div at bounding box center [405, 59] width 7 height 2
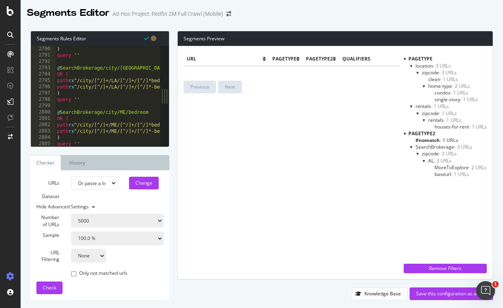
click at [74, 273] on input "Only not matched urls" at bounding box center [73, 273] width 5 height 5
checkbox input "false"
click at [89, 206] on button at bounding box center [93, 207] width 9 height 6
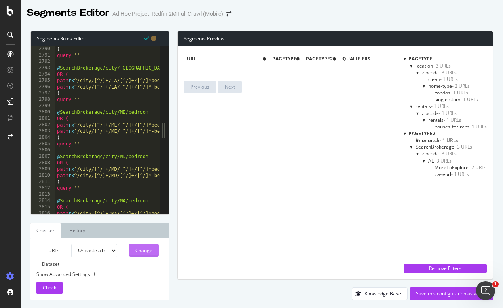
click at [140, 250] on div "Change" at bounding box center [143, 250] width 17 height 7
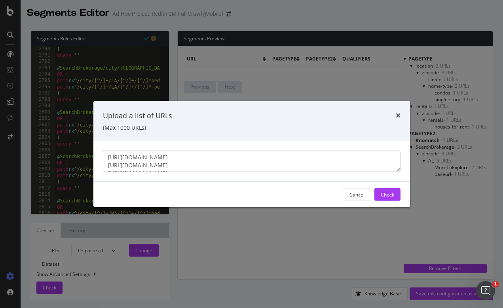
click at [232, 163] on textarea "[URL][DOMAIN_NAME] [URL][DOMAIN_NAME] [URL][DOMAIN_NAME] [URL][DOMAIN_NAME]" at bounding box center [251, 161] width 297 height 21
click at [363, 196] on div "Cancel" at bounding box center [356, 194] width 15 height 7
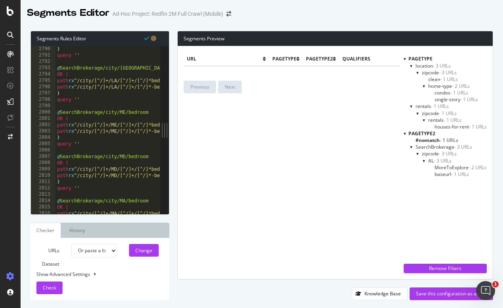
select select "analysis:20250822-2"
click at [51, 287] on span "Check" at bounding box center [49, 287] width 13 height 7
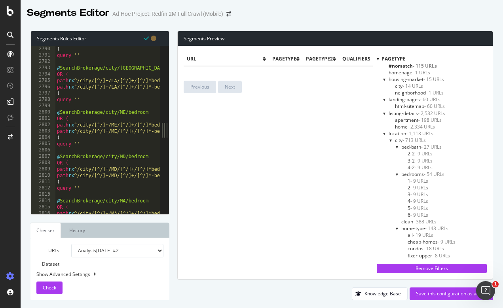
click at [377, 58] on div at bounding box center [378, 58] width 2 height 7
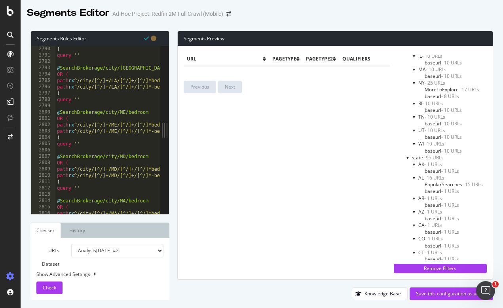
scroll to position [1170, 0]
click at [409, 153] on div at bounding box center [407, 156] width 3 height 7
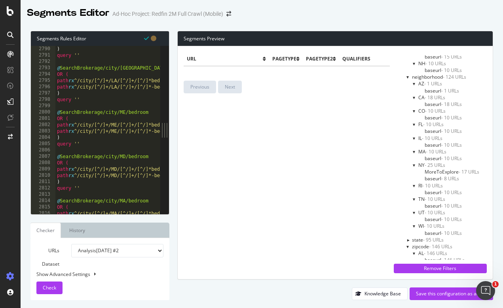
scroll to position [1087, 0]
click at [442, 293] on div "Save this configuration as active" at bounding box center [451, 293] width 71 height 7
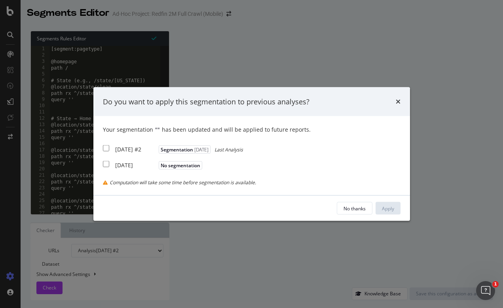
click at [108, 152] on input "modal" at bounding box center [106, 148] width 6 height 6
checkbox input "true"
click at [390, 210] on div "Apply" at bounding box center [388, 208] width 12 height 7
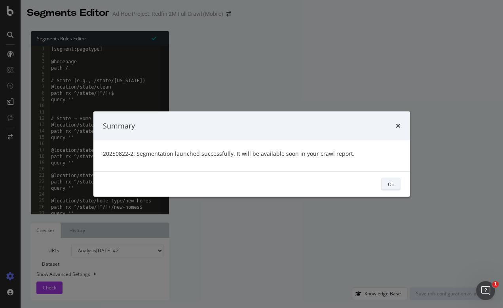
click at [388, 184] on div "Ok" at bounding box center [391, 184] width 6 height 7
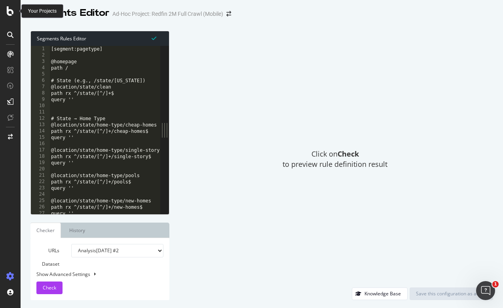
click at [8, 12] on icon at bounding box center [10, 10] width 7 height 9
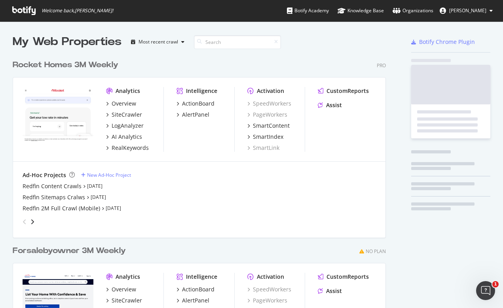
scroll to position [308, 503]
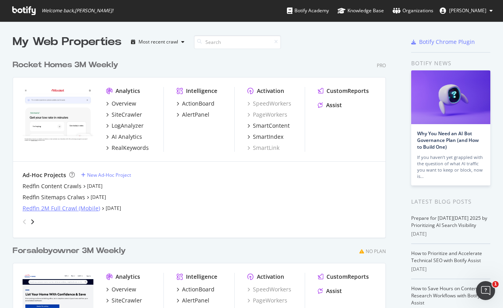
click at [40, 210] on div "Redfin 2M Full Crawl (Mobile)" at bounding box center [62, 209] width 78 height 8
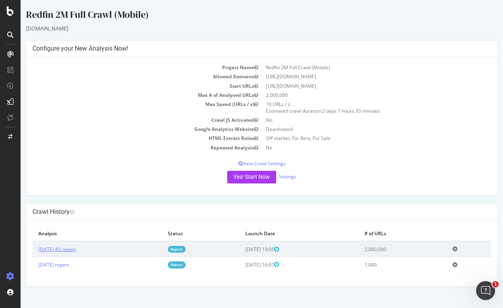
click at [68, 248] on link "[DATE] #2 report" at bounding box center [57, 249] width 38 height 7
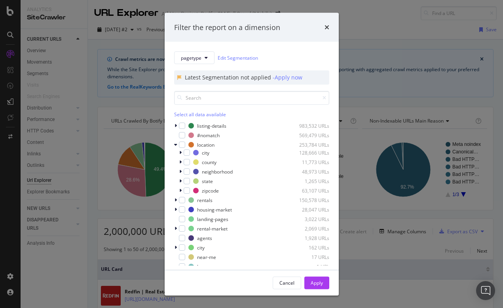
click at [400, 21] on div "Filter the report on a dimension pagetype Edit Segmentation Latest Segmentation…" at bounding box center [251, 154] width 503 height 308
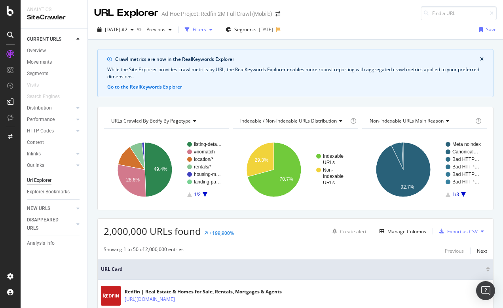
click at [206, 29] on div "Filters" at bounding box center [199, 29] width 13 height 7
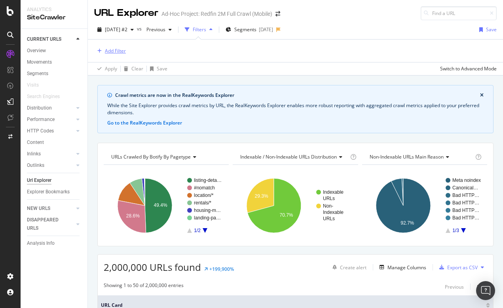
click at [116, 49] on div "Add Filter" at bounding box center [115, 50] width 21 height 7
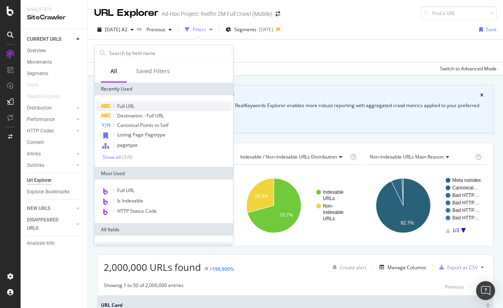
click at [128, 104] on span "Full URL" at bounding box center [125, 106] width 17 height 7
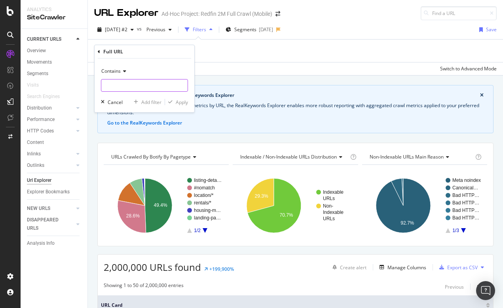
click at [119, 85] on input "text" at bounding box center [144, 85] width 86 height 13
type input "/Florida/"
click at [181, 100] on div "Apply" at bounding box center [182, 102] width 12 height 7
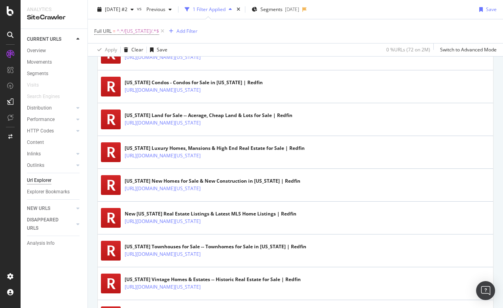
scroll to position [542, 0]
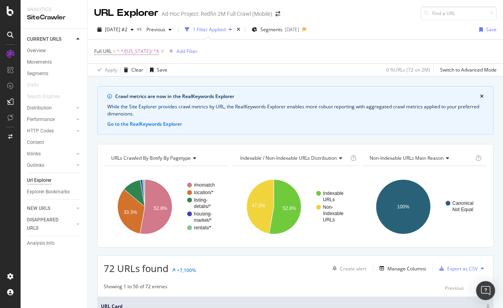
scroll to position [542, 0]
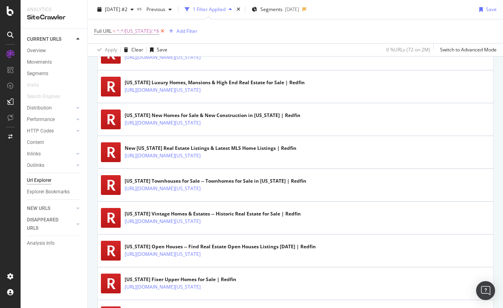
click at [159, 29] on icon at bounding box center [162, 31] width 7 height 8
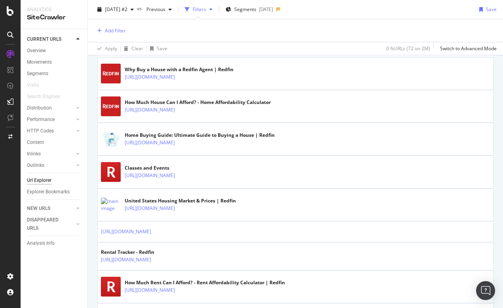
scroll to position [93, 0]
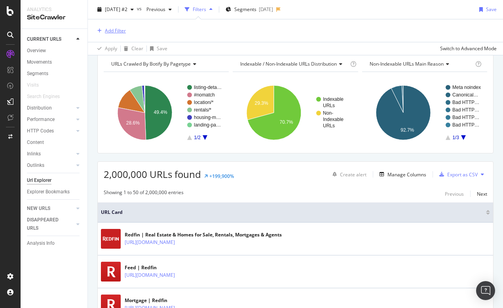
click at [120, 29] on div "Add Filter" at bounding box center [115, 30] width 21 height 7
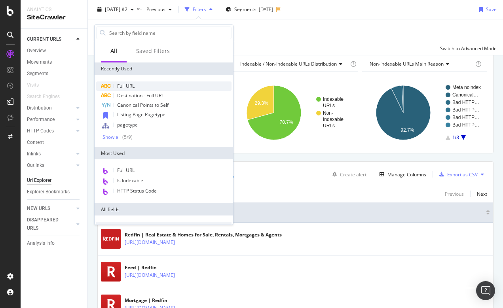
click at [124, 85] on span "Full URL" at bounding box center [125, 86] width 17 height 7
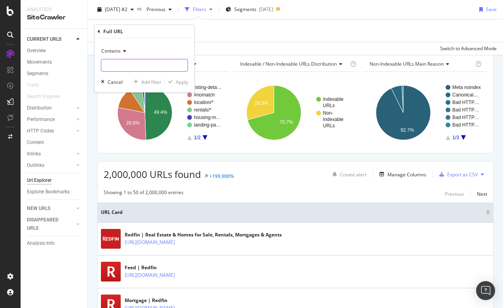
click at [110, 64] on input "text" at bounding box center [144, 65] width 86 height 13
type input "/California"
